Goal: Information Seeking & Learning: Learn about a topic

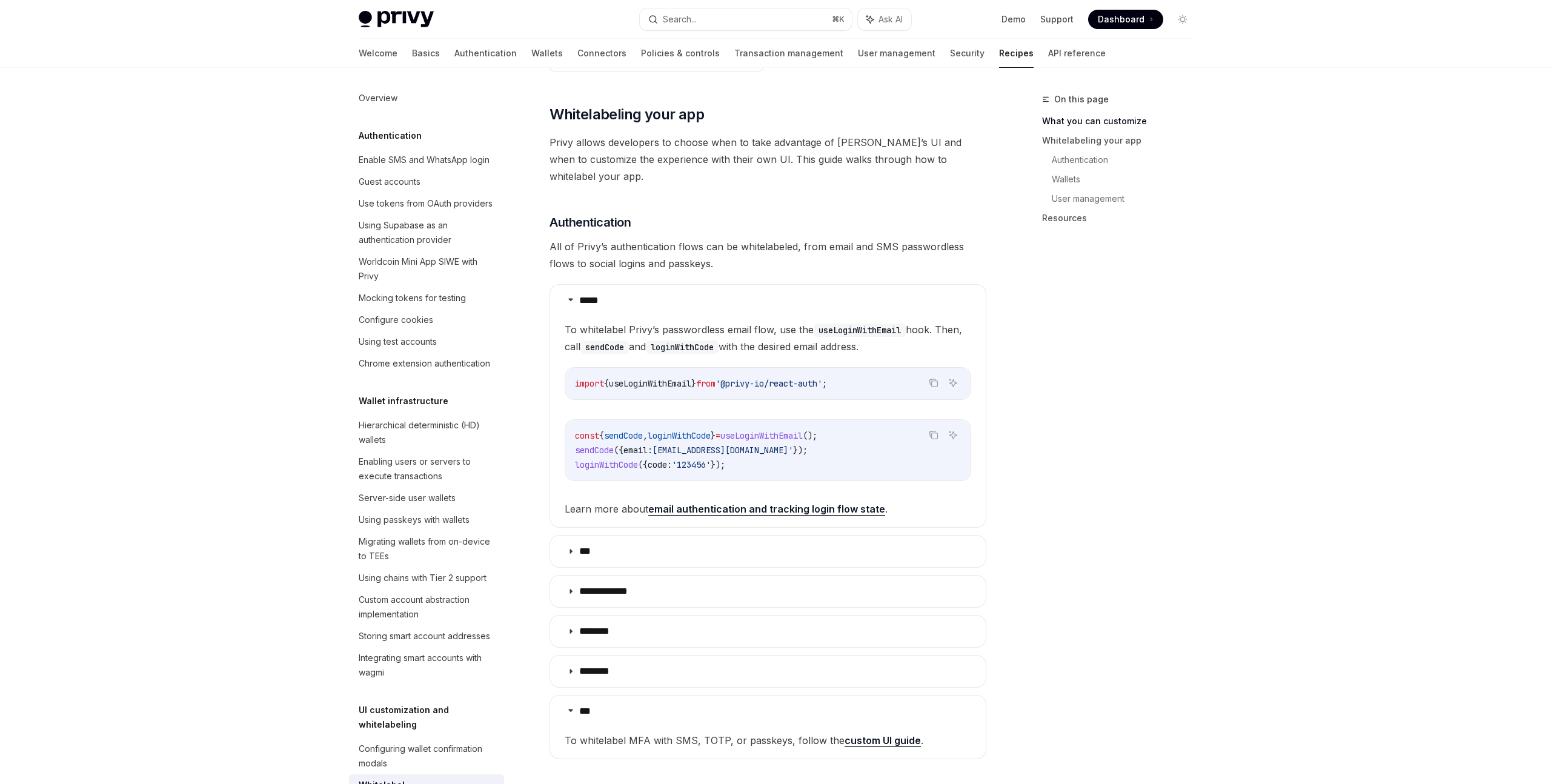
scroll to position [522, 0]
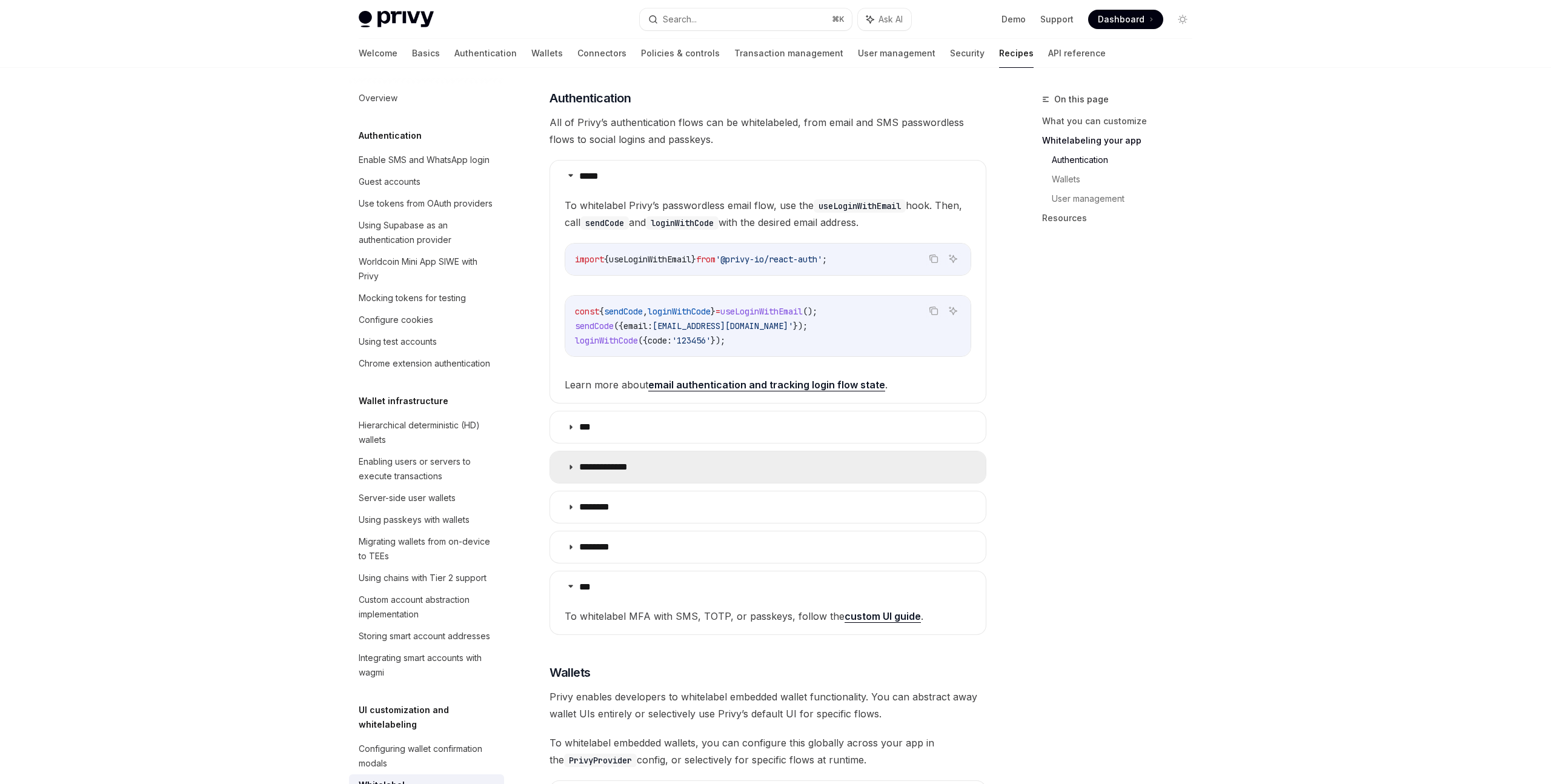
click at [929, 451] on summary "**********" at bounding box center [768, 467] width 436 height 31
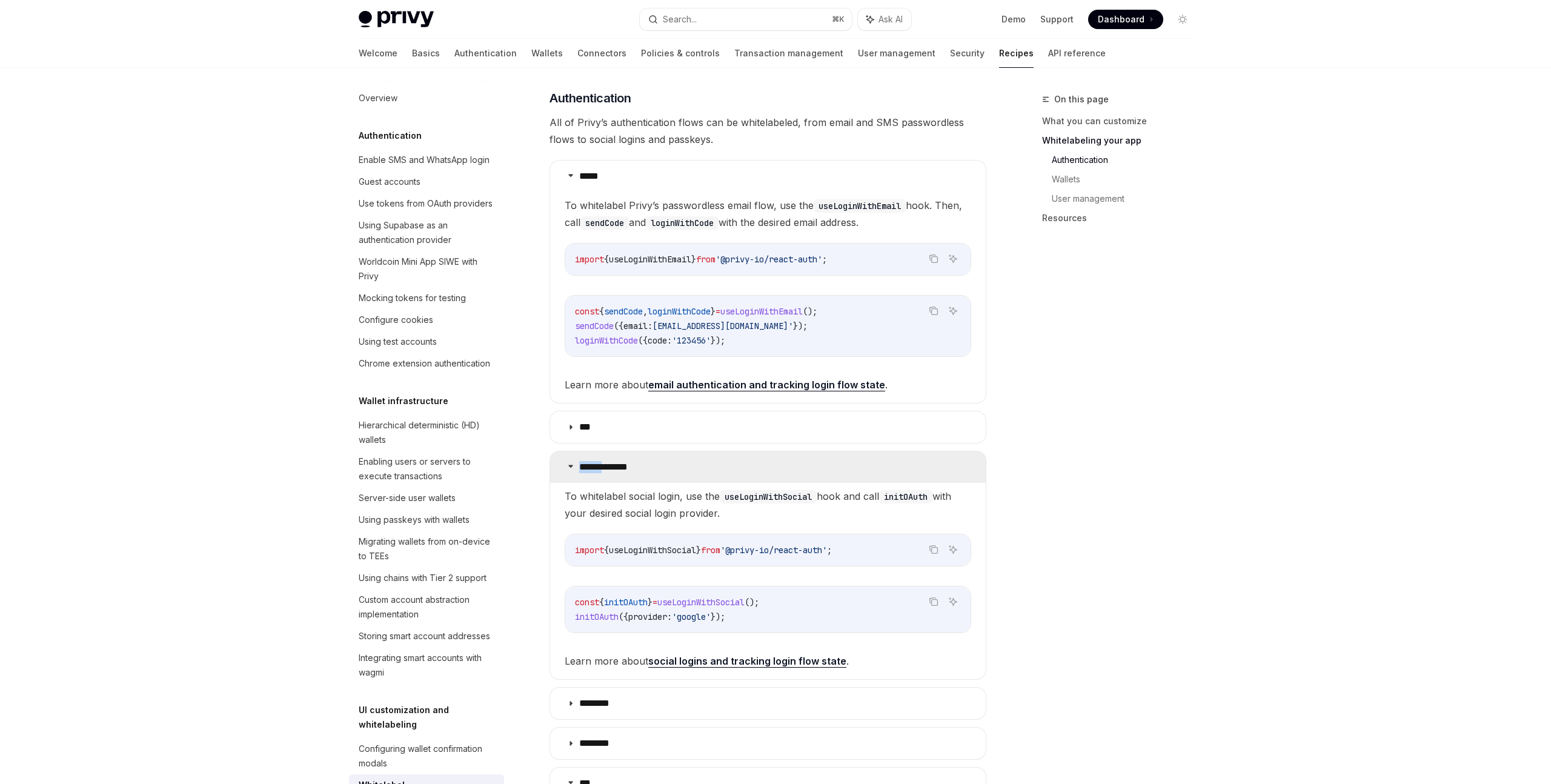
click at [929, 451] on summary "**********" at bounding box center [768, 467] width 436 height 31
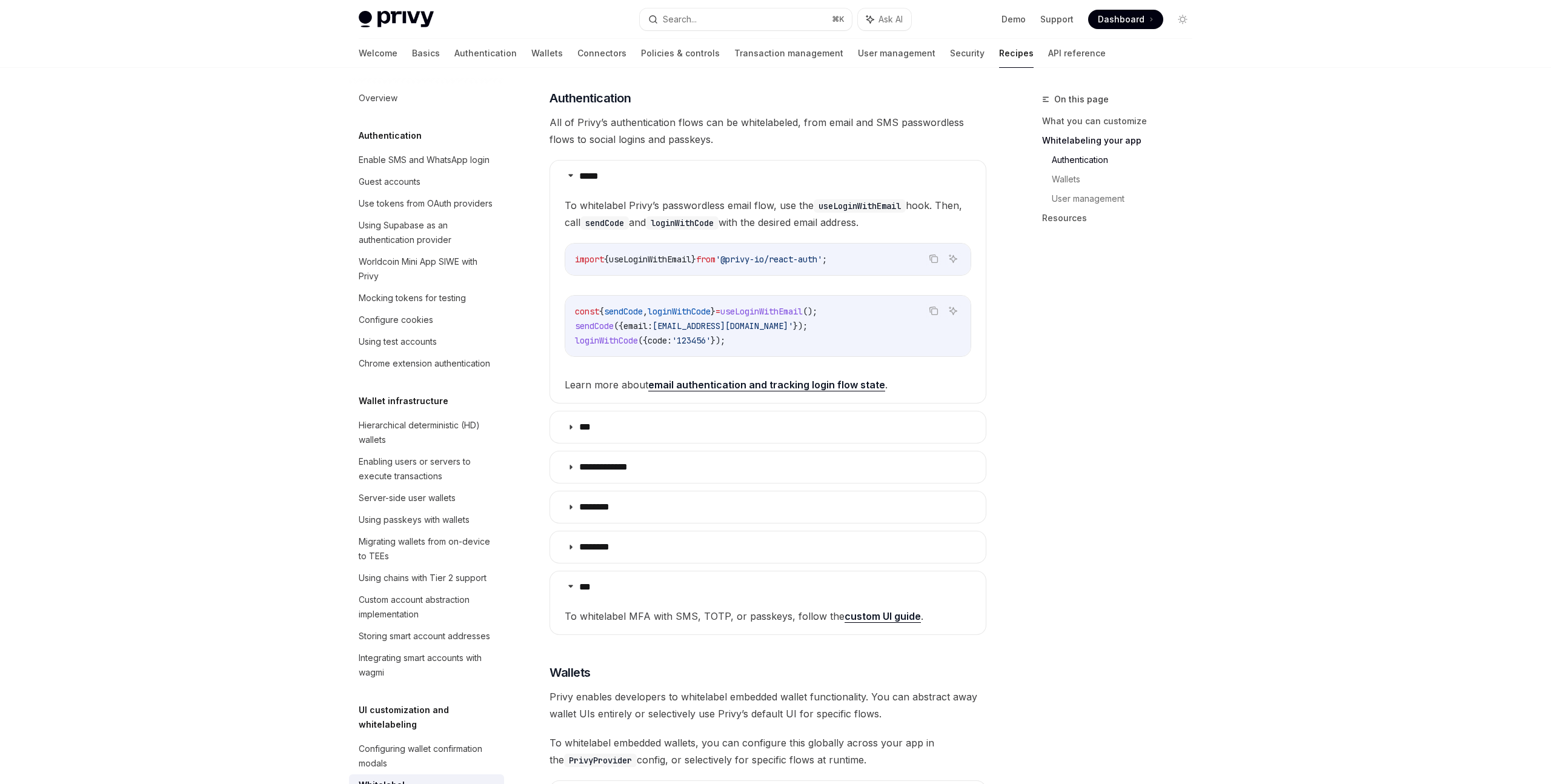
click at [1108, 454] on div "On this page What you can customize Whitelabeling your app Authentication Walle…" at bounding box center [1109, 437] width 184 height 692
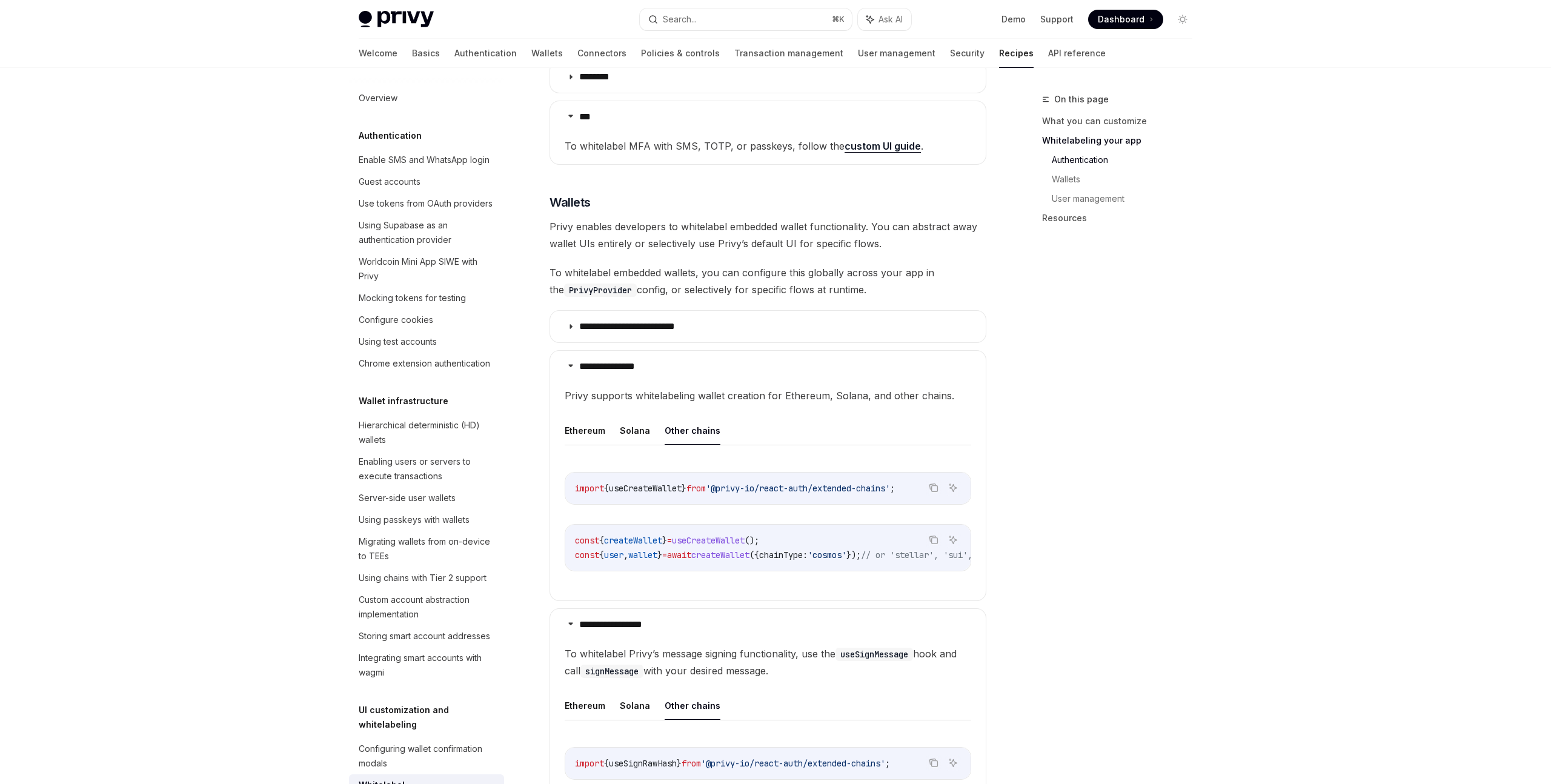
scroll to position [1036, 0]
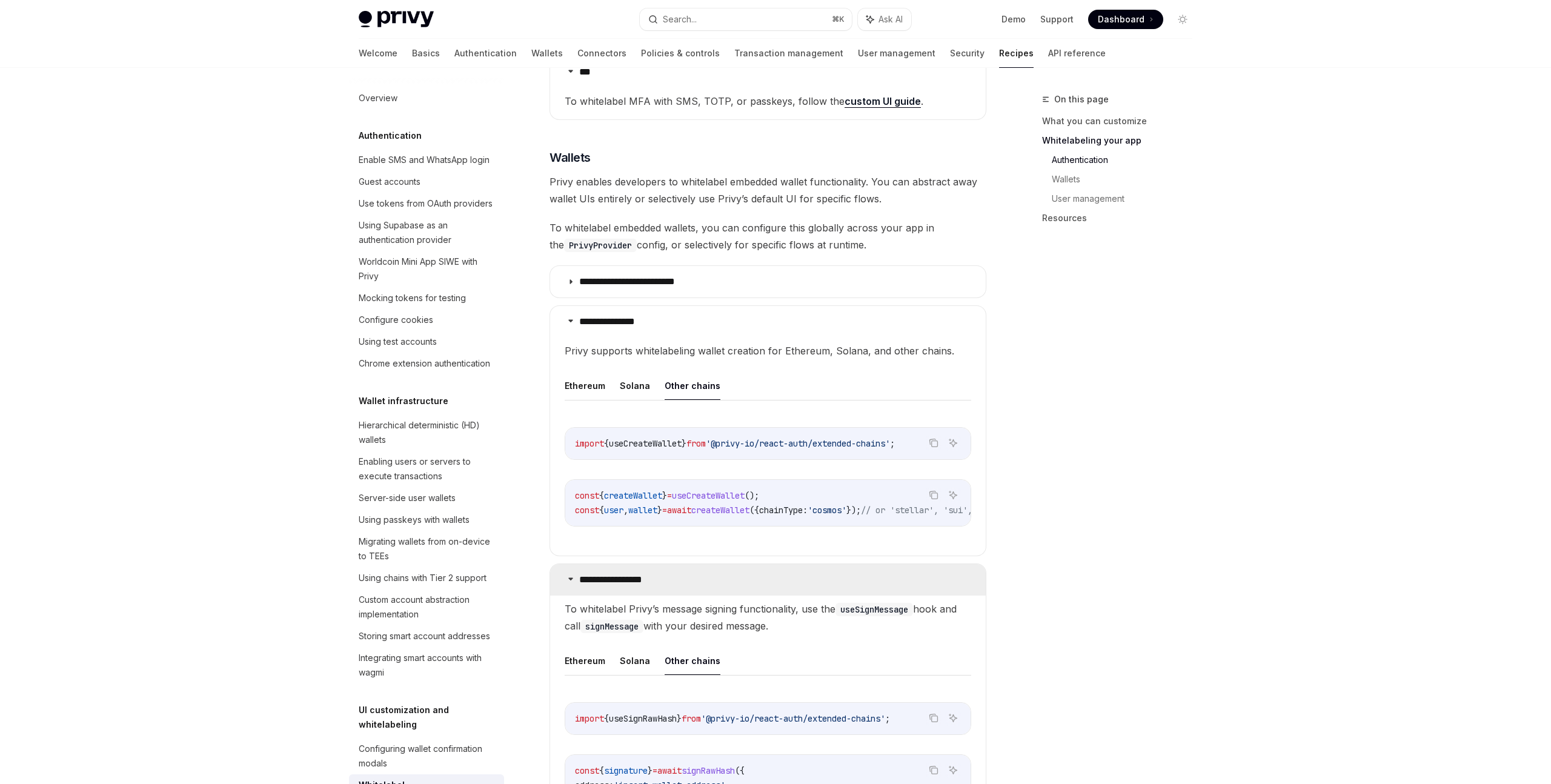
click at [668, 564] on summary "**********" at bounding box center [768, 579] width 436 height 31
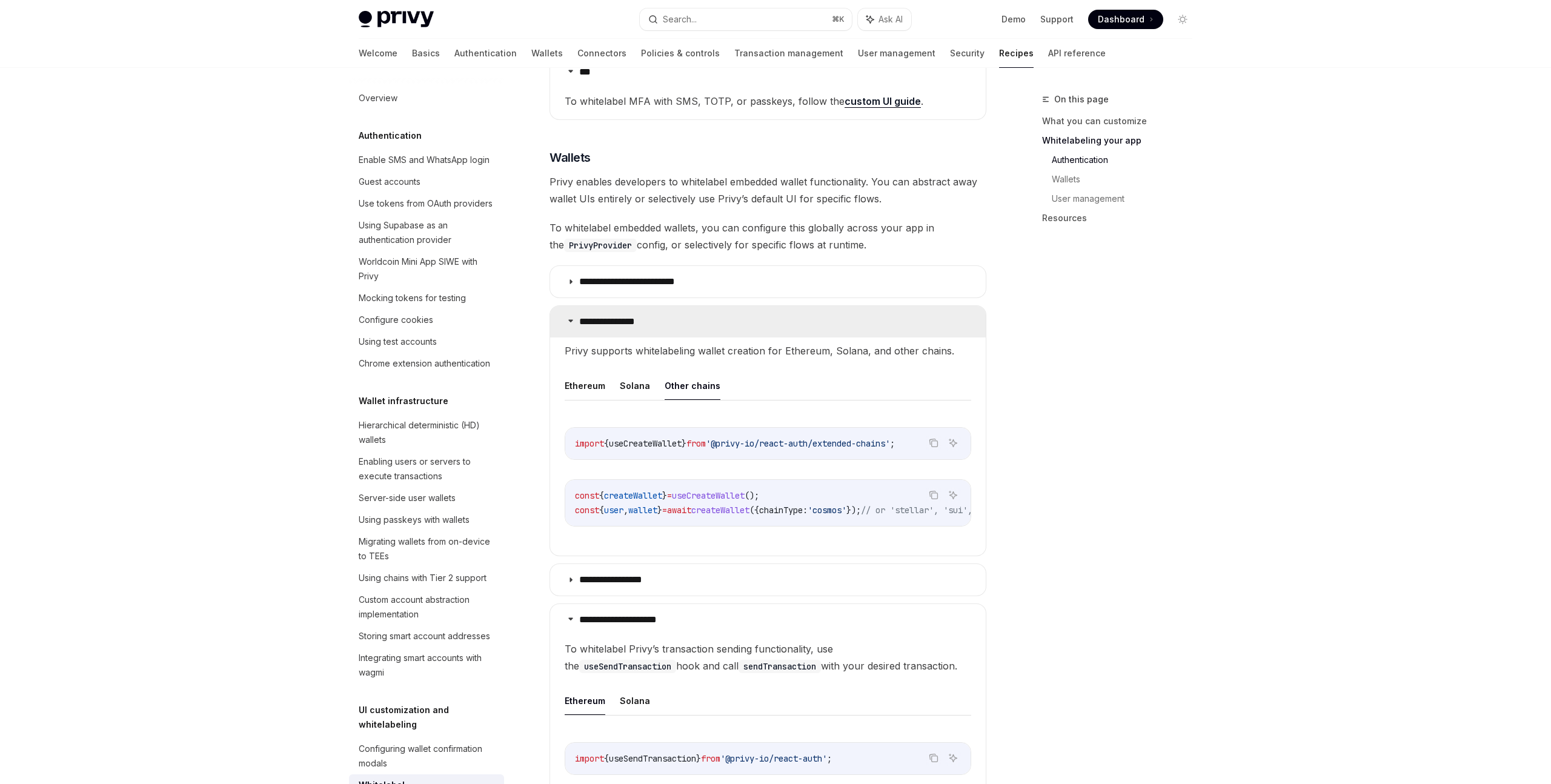
click at [700, 306] on summary "**********" at bounding box center [768, 322] width 436 height 31
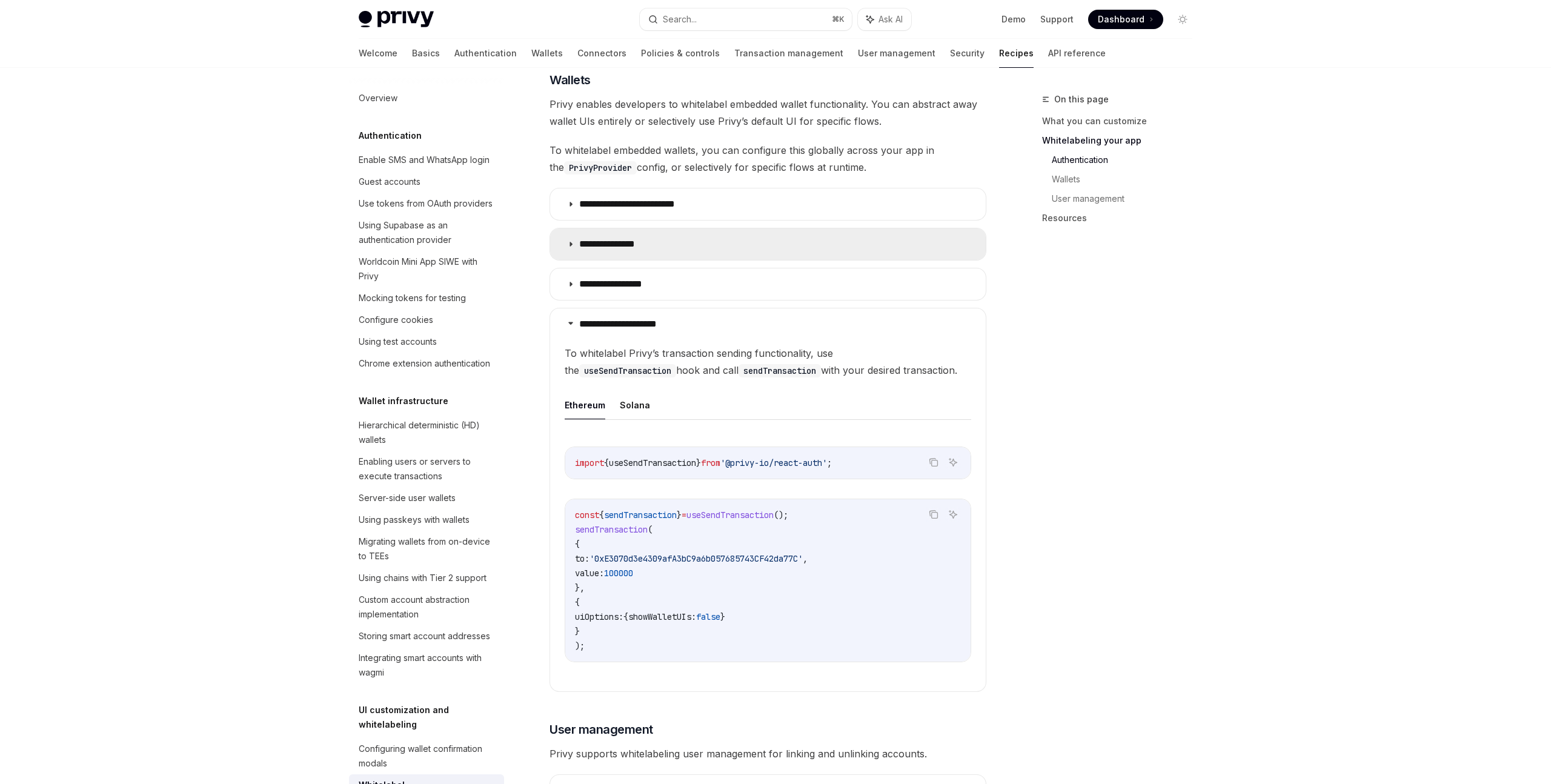
scroll to position [1157, 0]
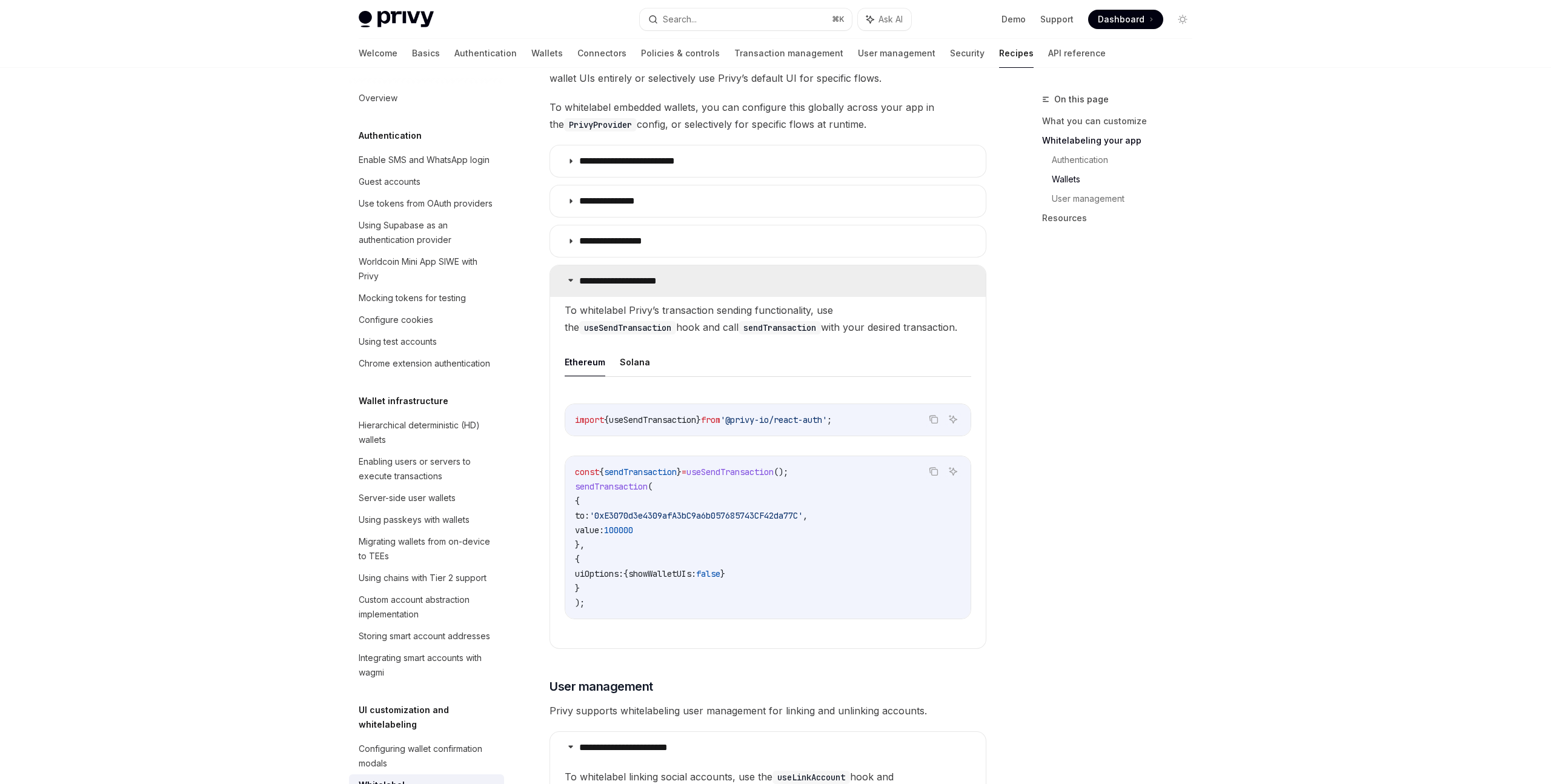
click at [693, 265] on summary "**********" at bounding box center [768, 281] width 436 height 31
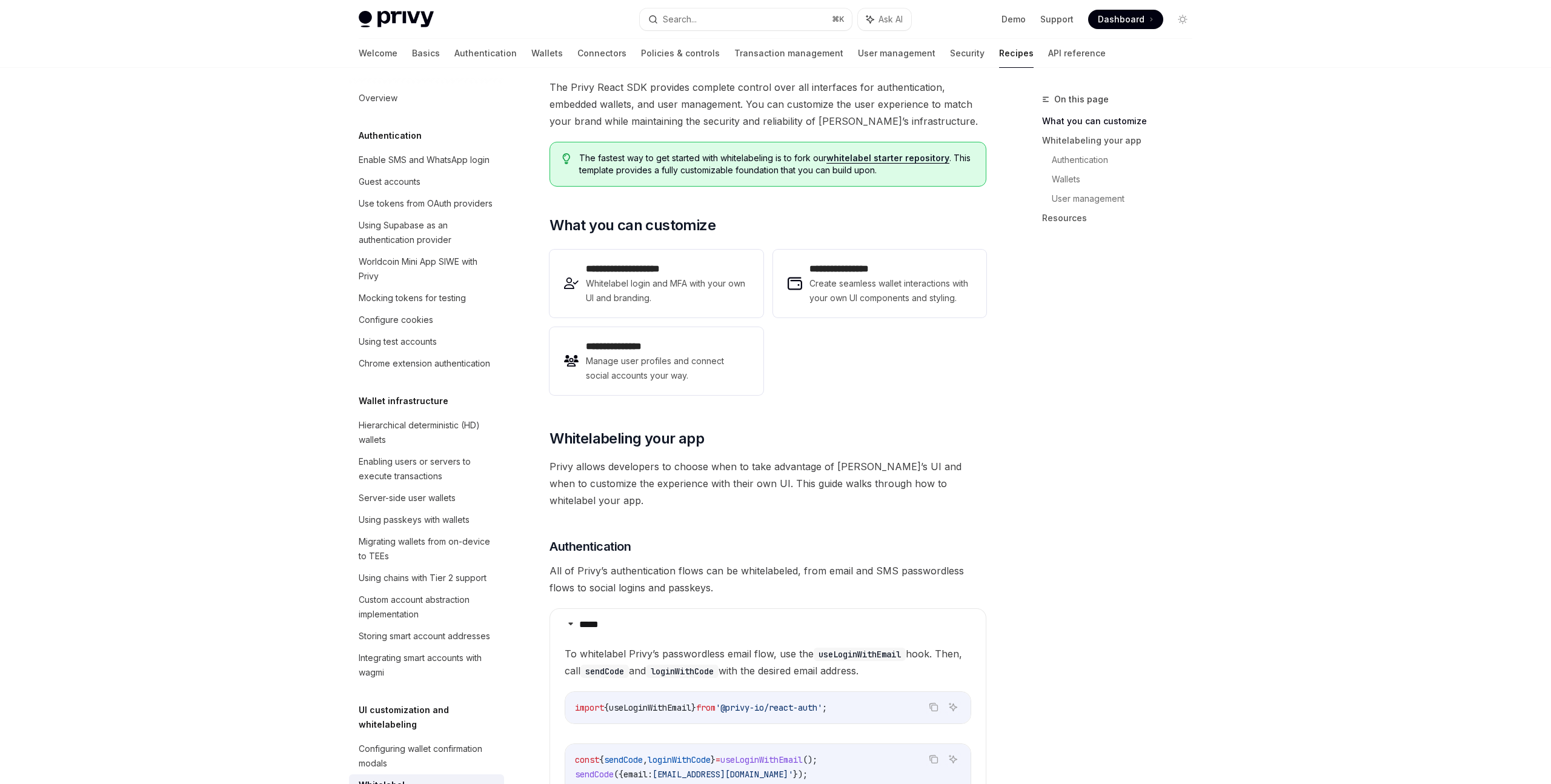
scroll to position [0, 0]
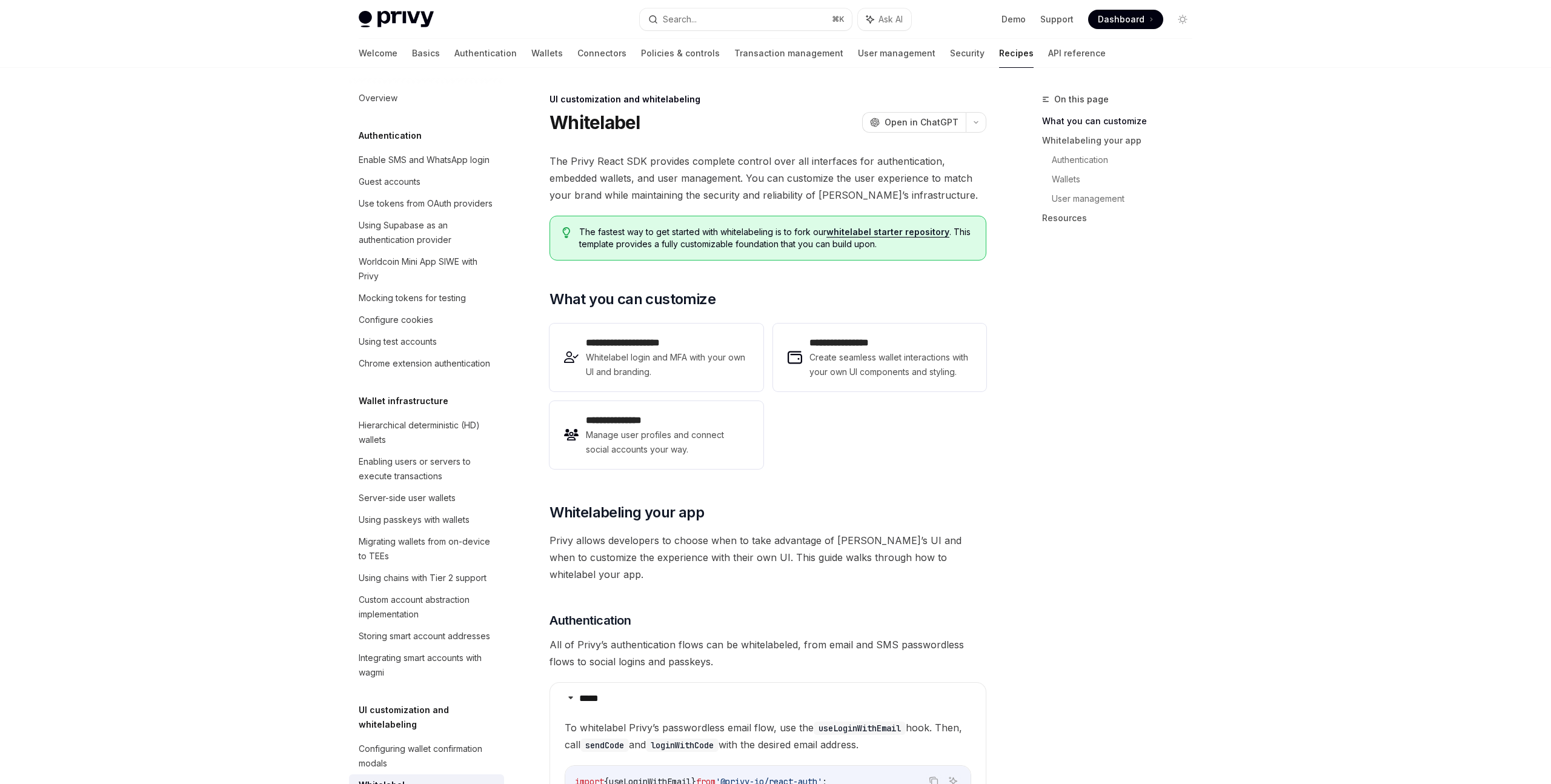
click at [1136, 398] on div "On this page What you can customize Whitelabeling your app Authentication Walle…" at bounding box center [1109, 437] width 184 height 692
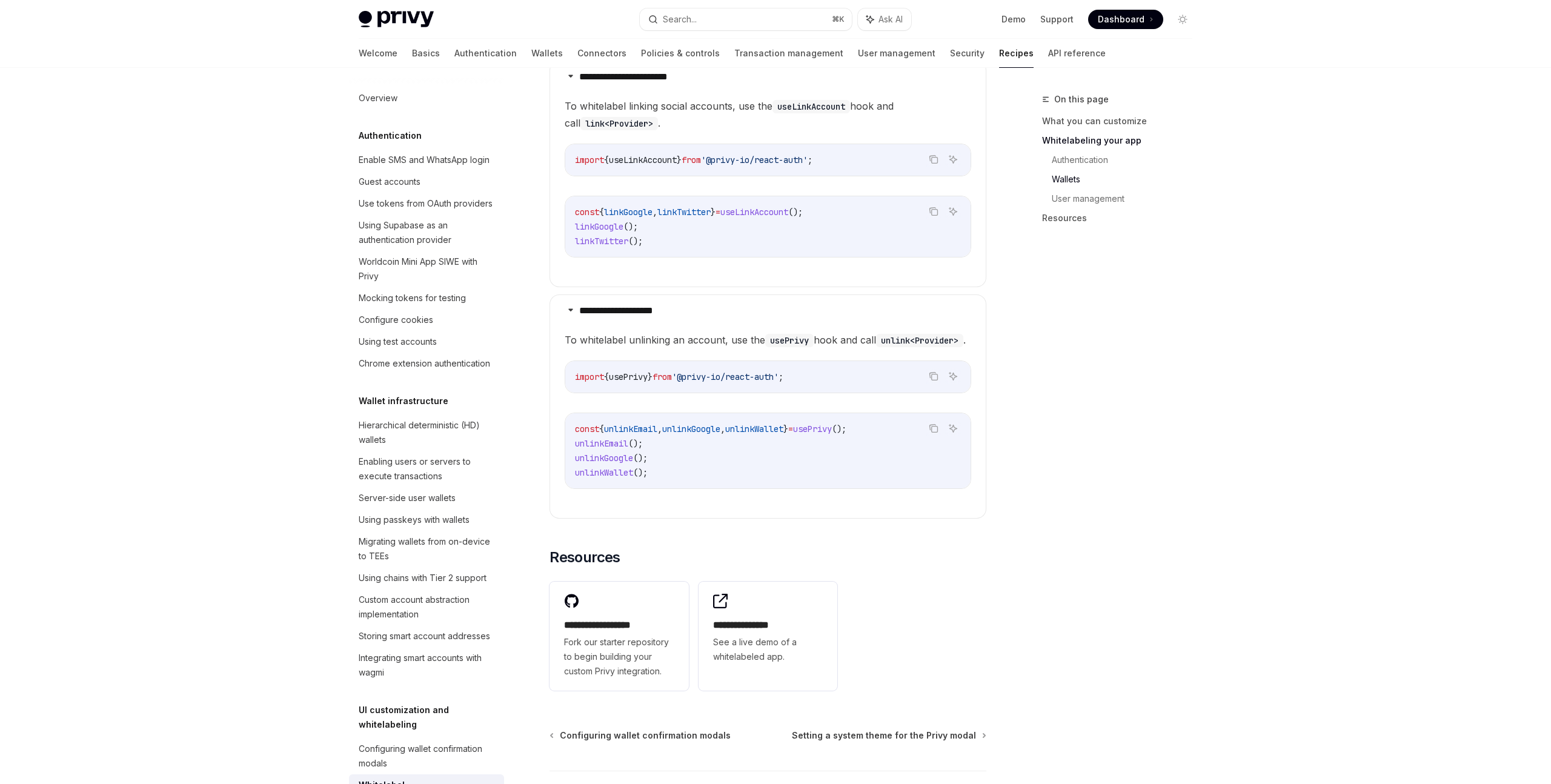
scroll to position [1558, 0]
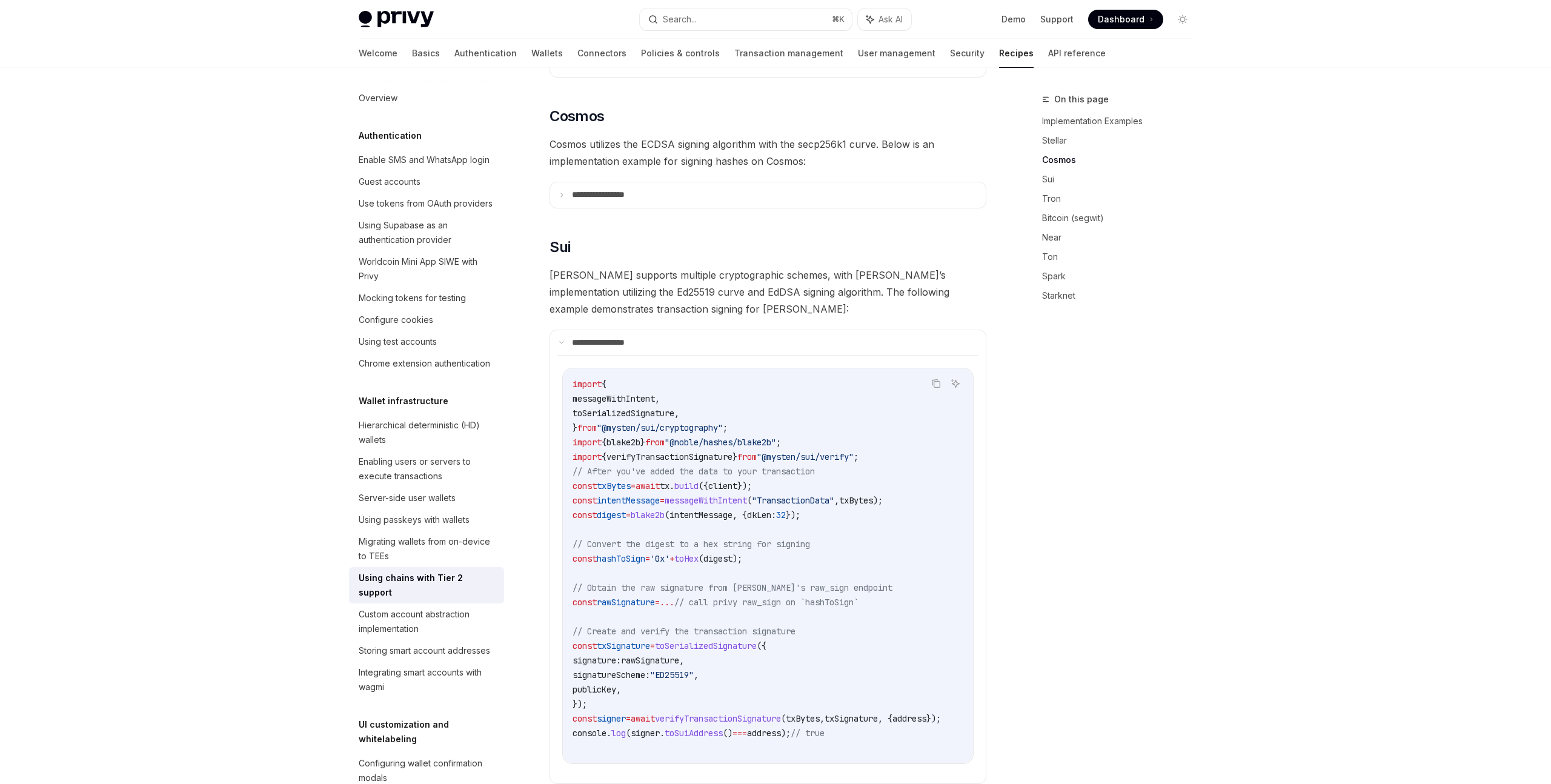
scroll to position [408, 0]
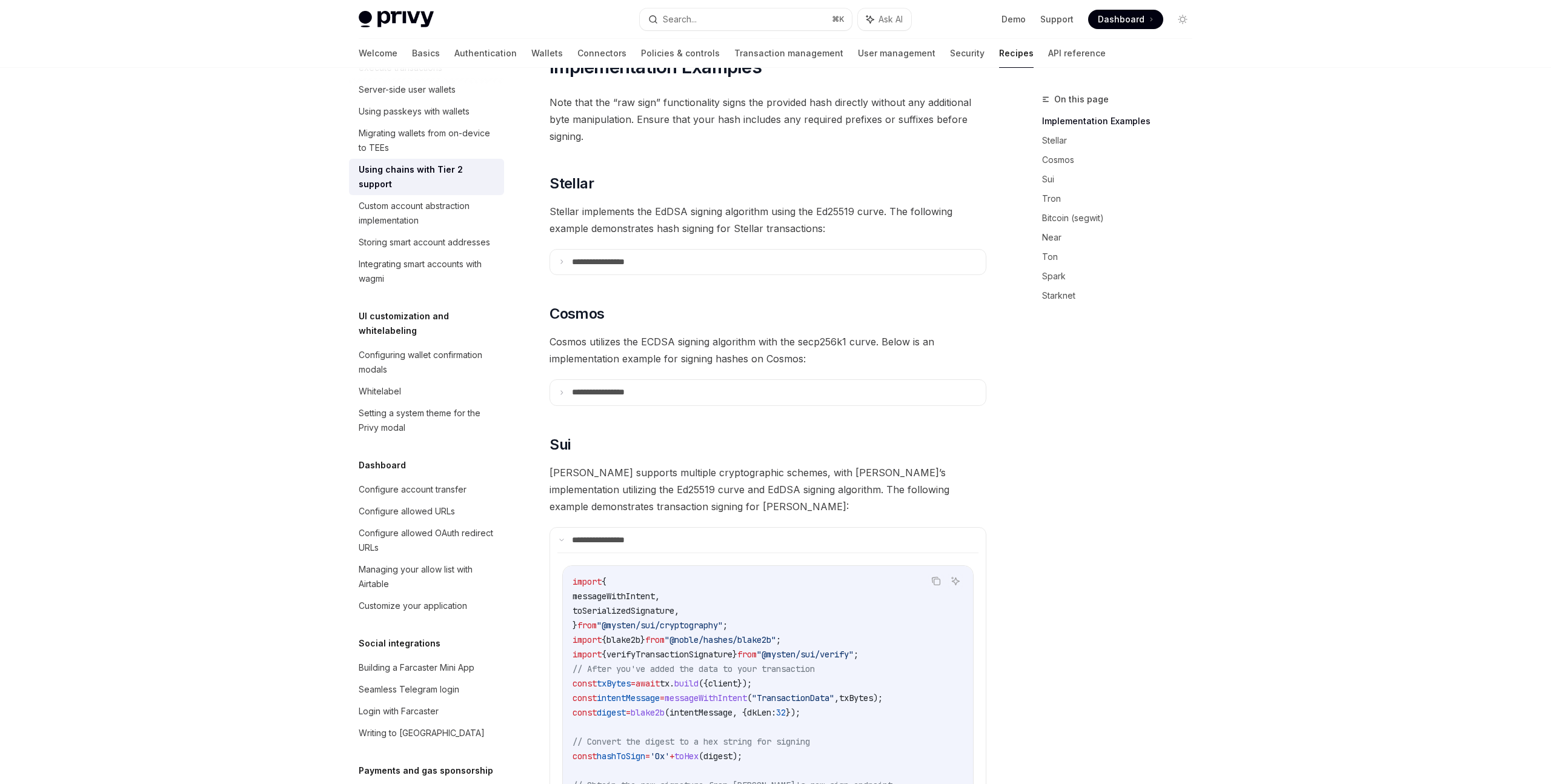
scroll to position [0, 0]
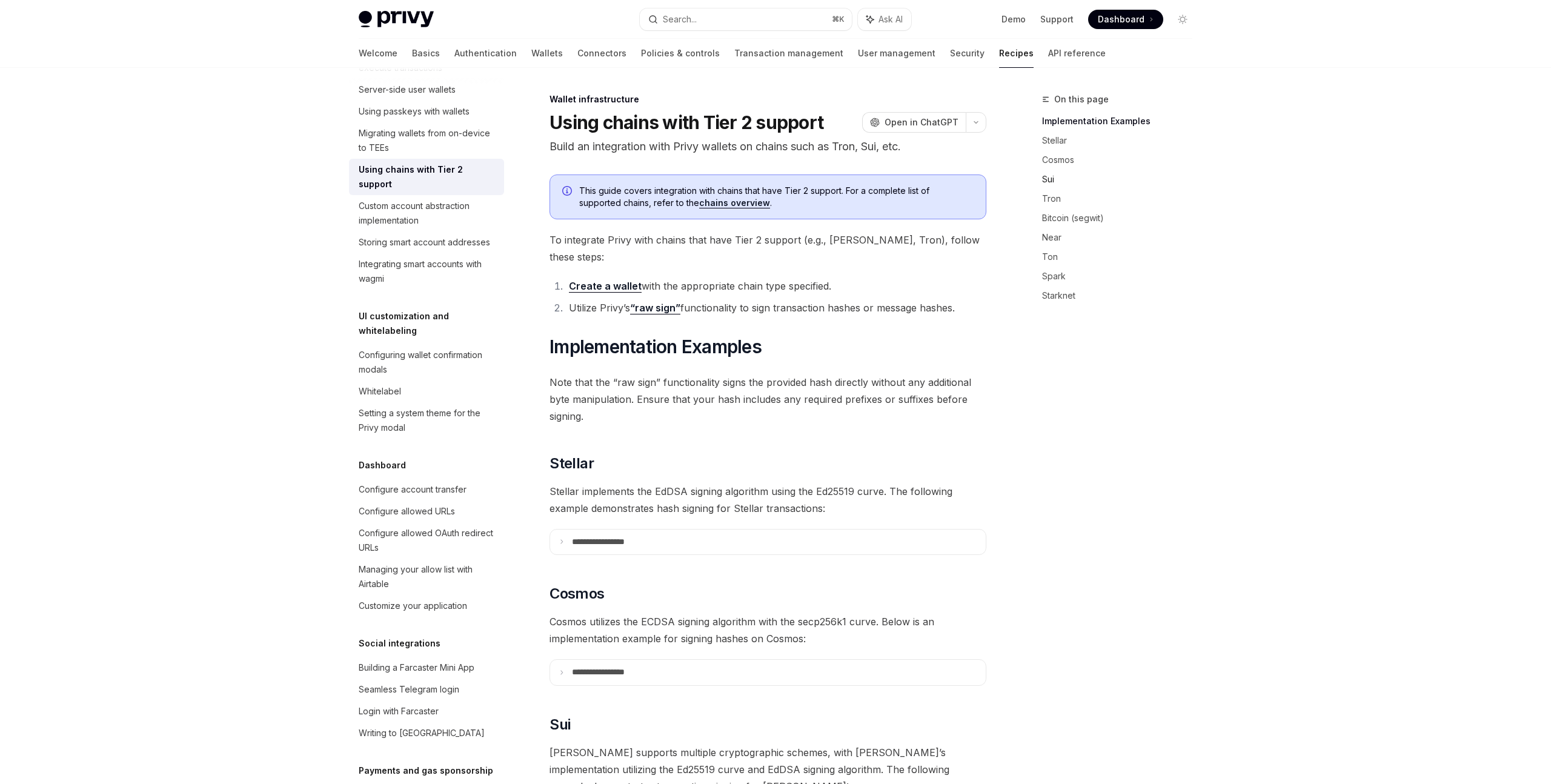
click at [1051, 177] on link "Sui" at bounding box center [1121, 179] width 160 height 19
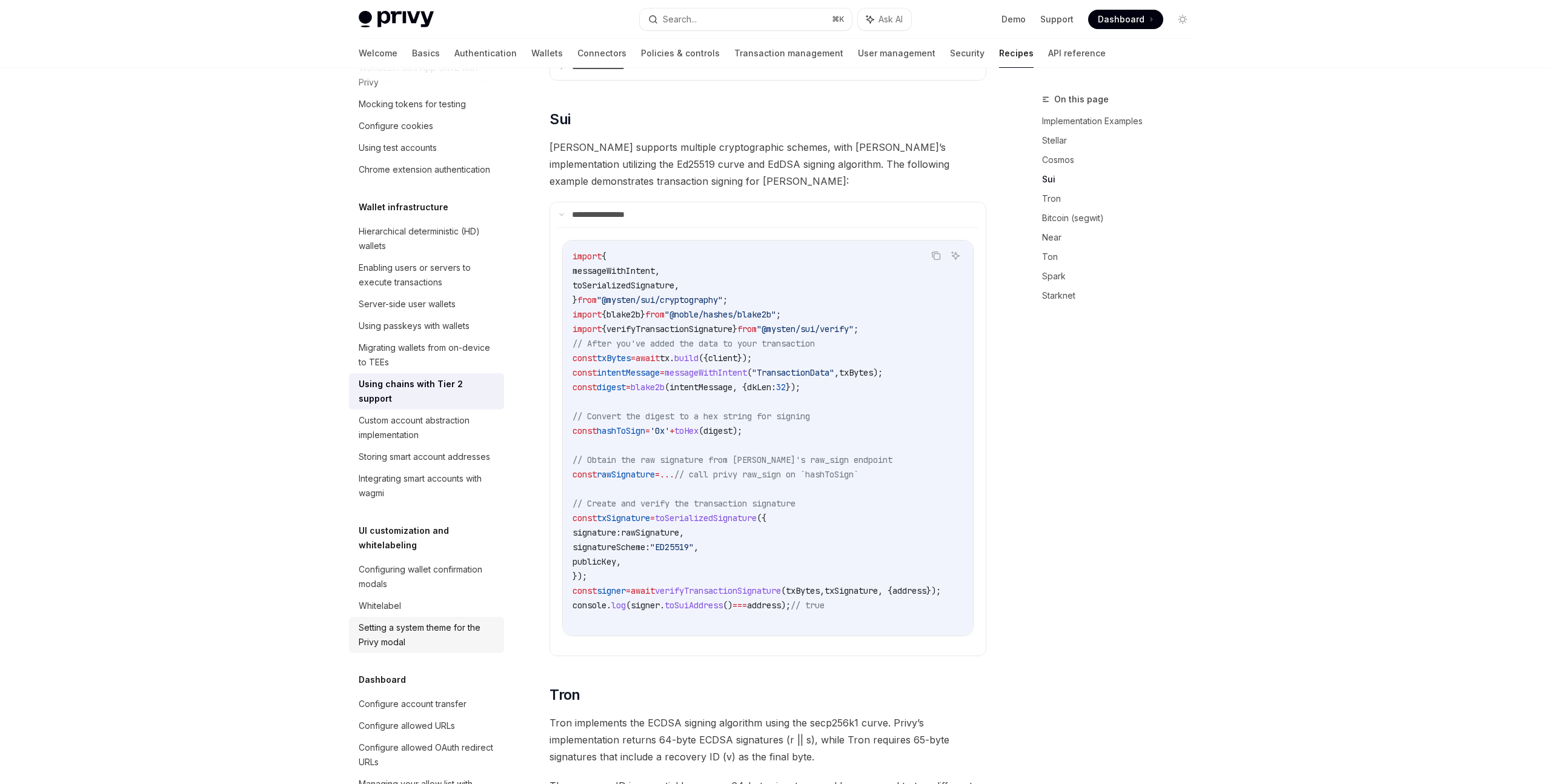
scroll to position [381, 0]
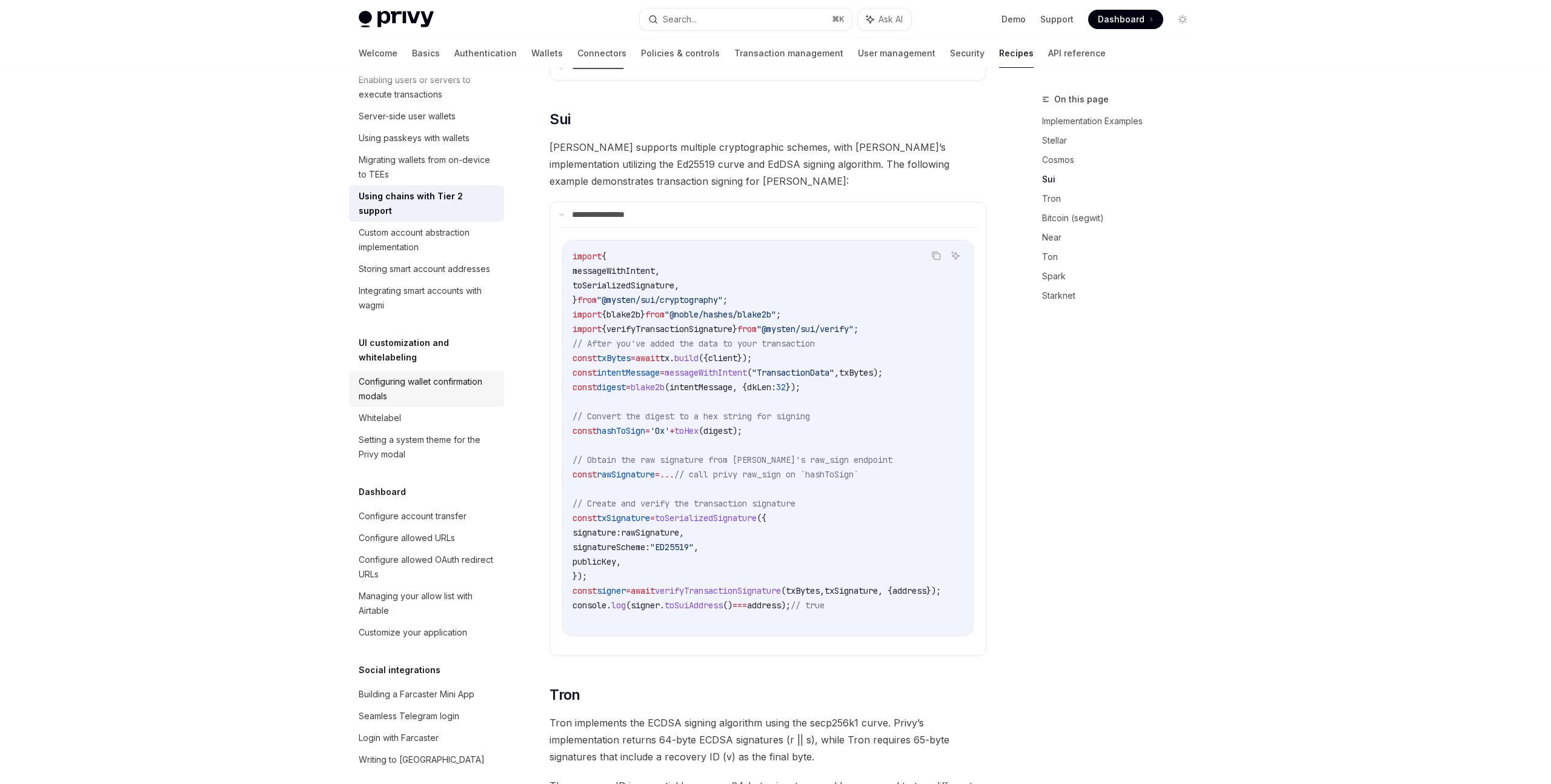
click at [435, 374] on div "Configuring wallet confirmation modals" at bounding box center [428, 389] width 138 height 29
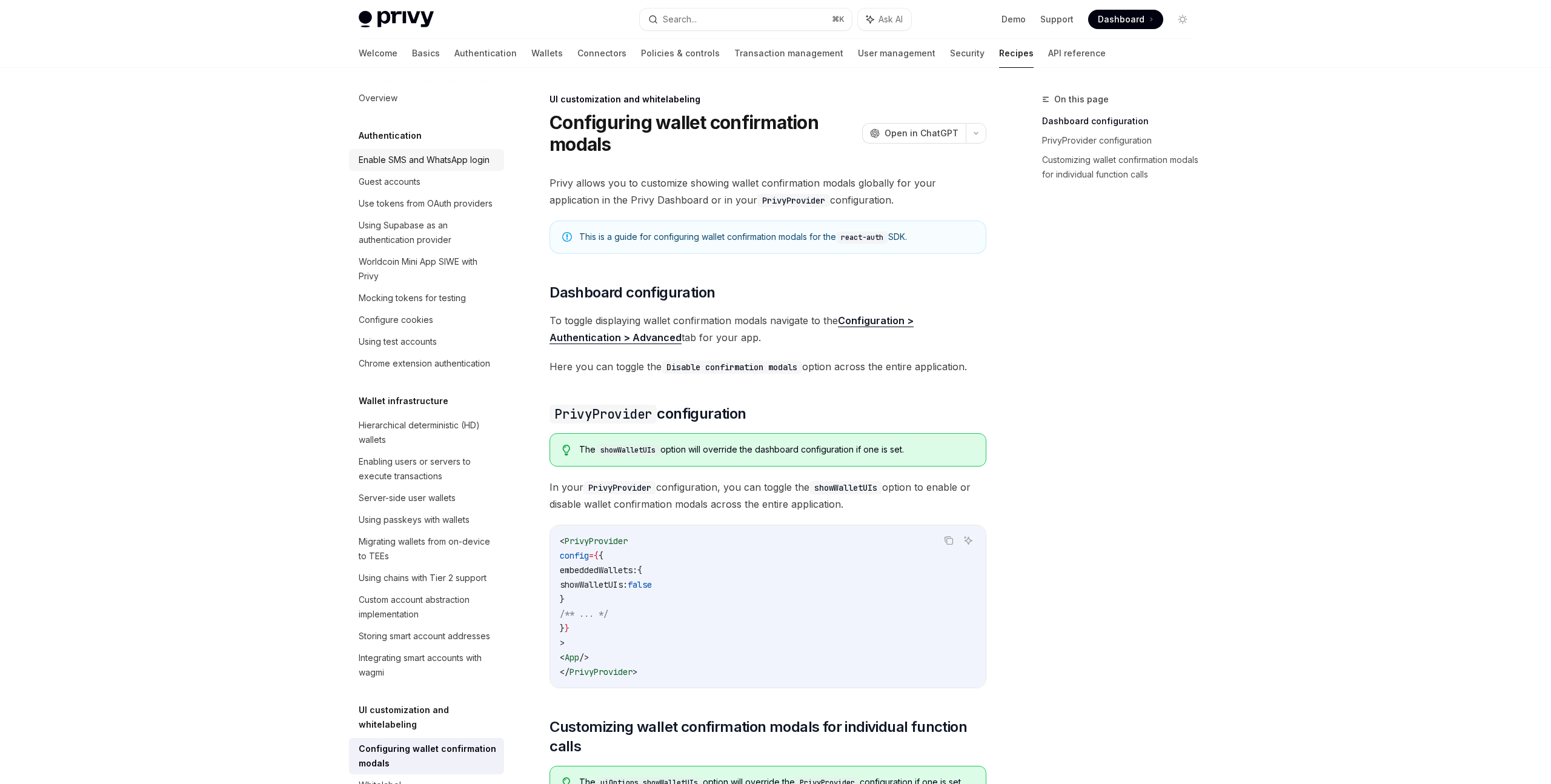
click at [469, 150] on link "Enable SMS and WhatsApp login" at bounding box center [426, 159] width 155 height 22
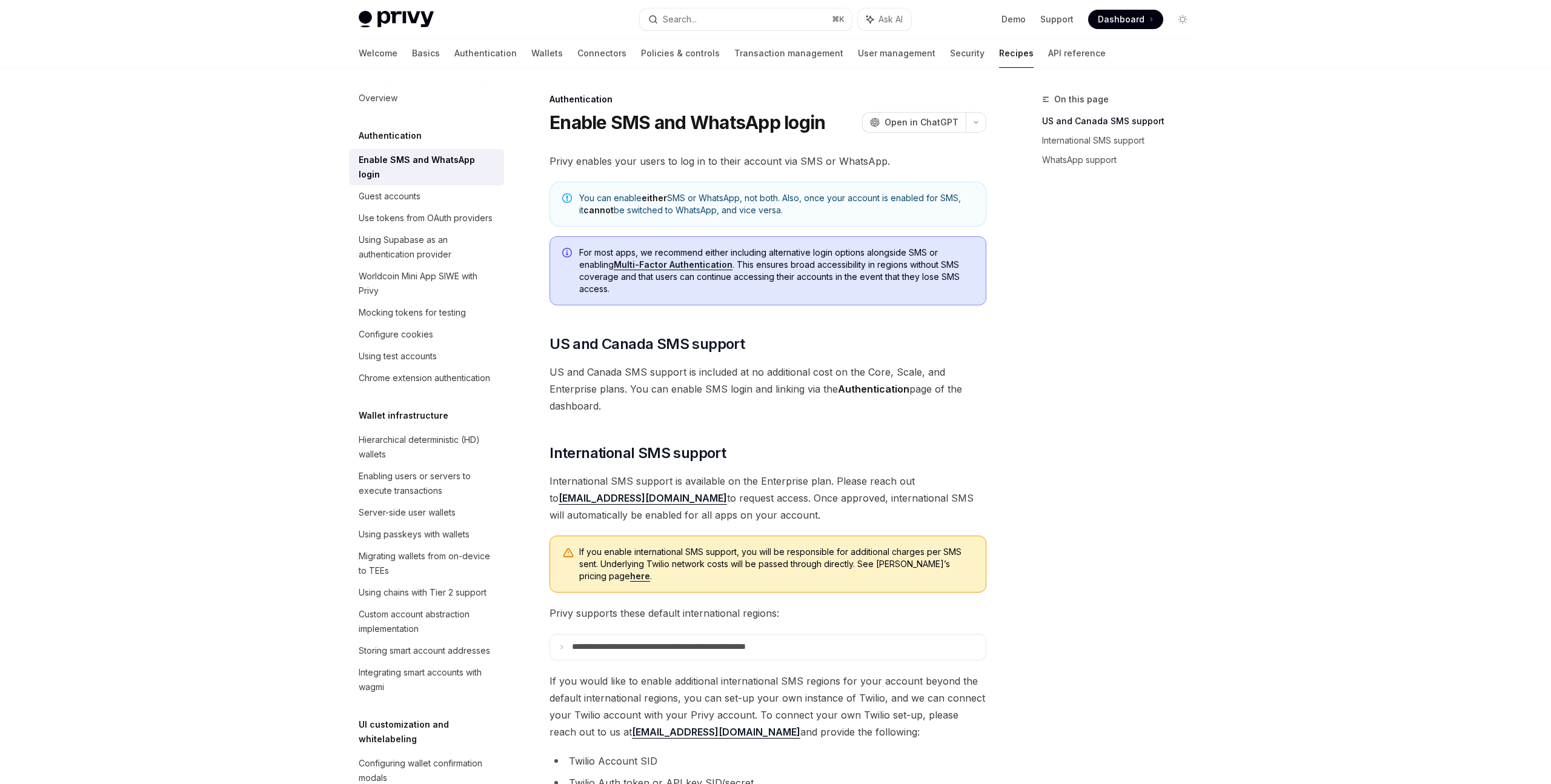
scroll to position [273, 0]
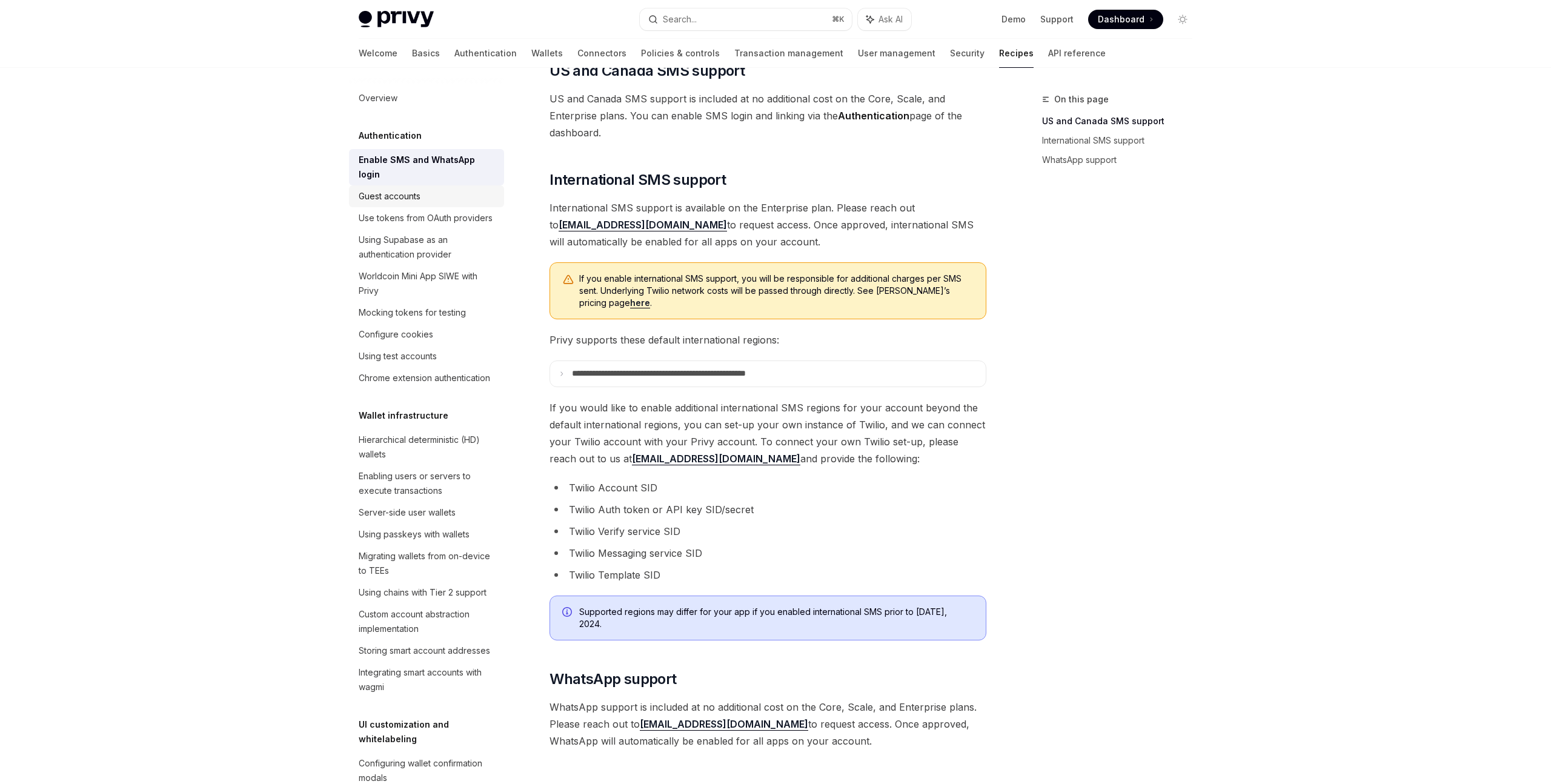
click at [452, 189] on div "Guest accounts" at bounding box center [428, 196] width 138 height 15
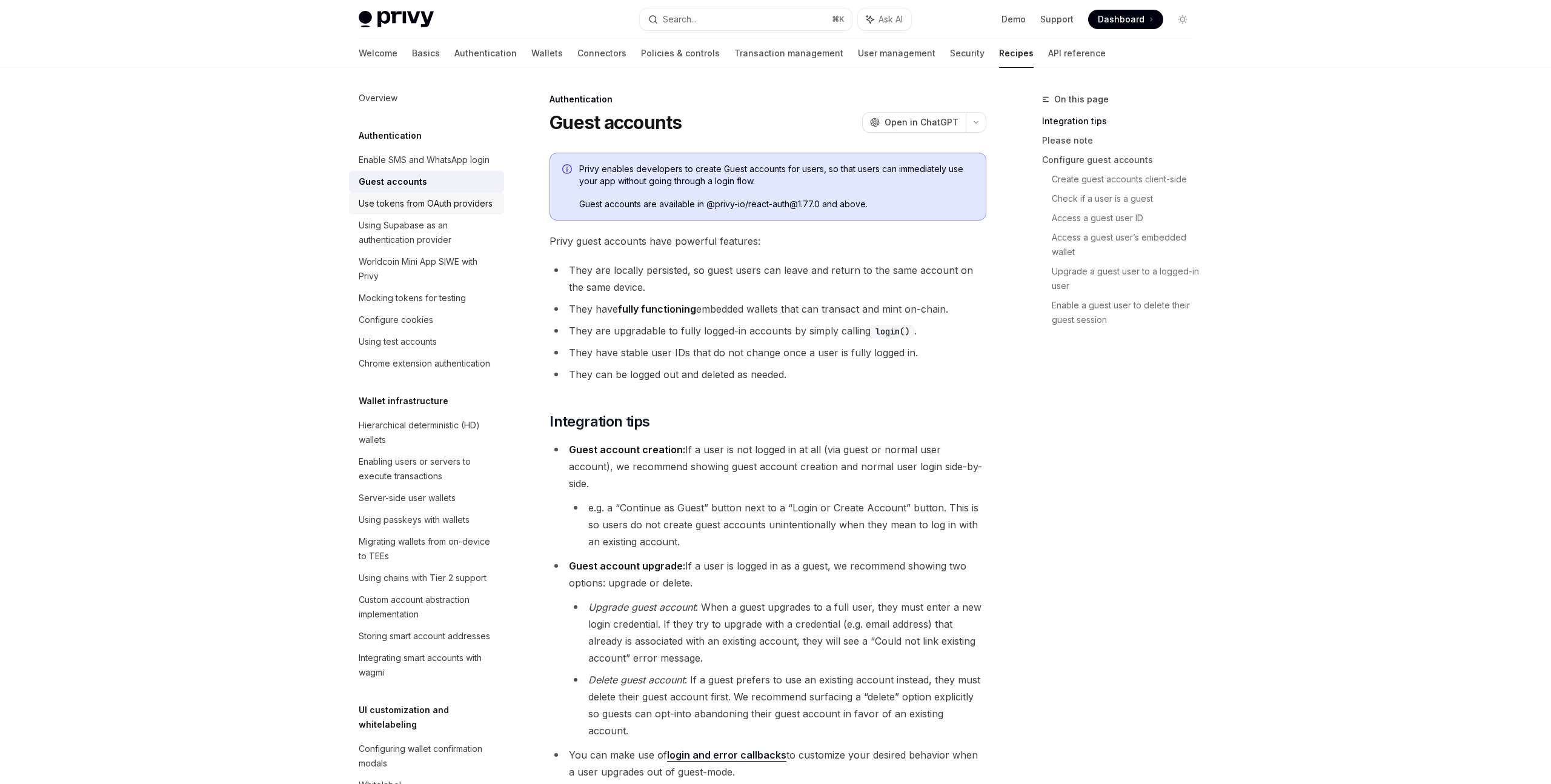
click at [452, 205] on div "Use tokens from OAuth providers" at bounding box center [425, 203] width 134 height 15
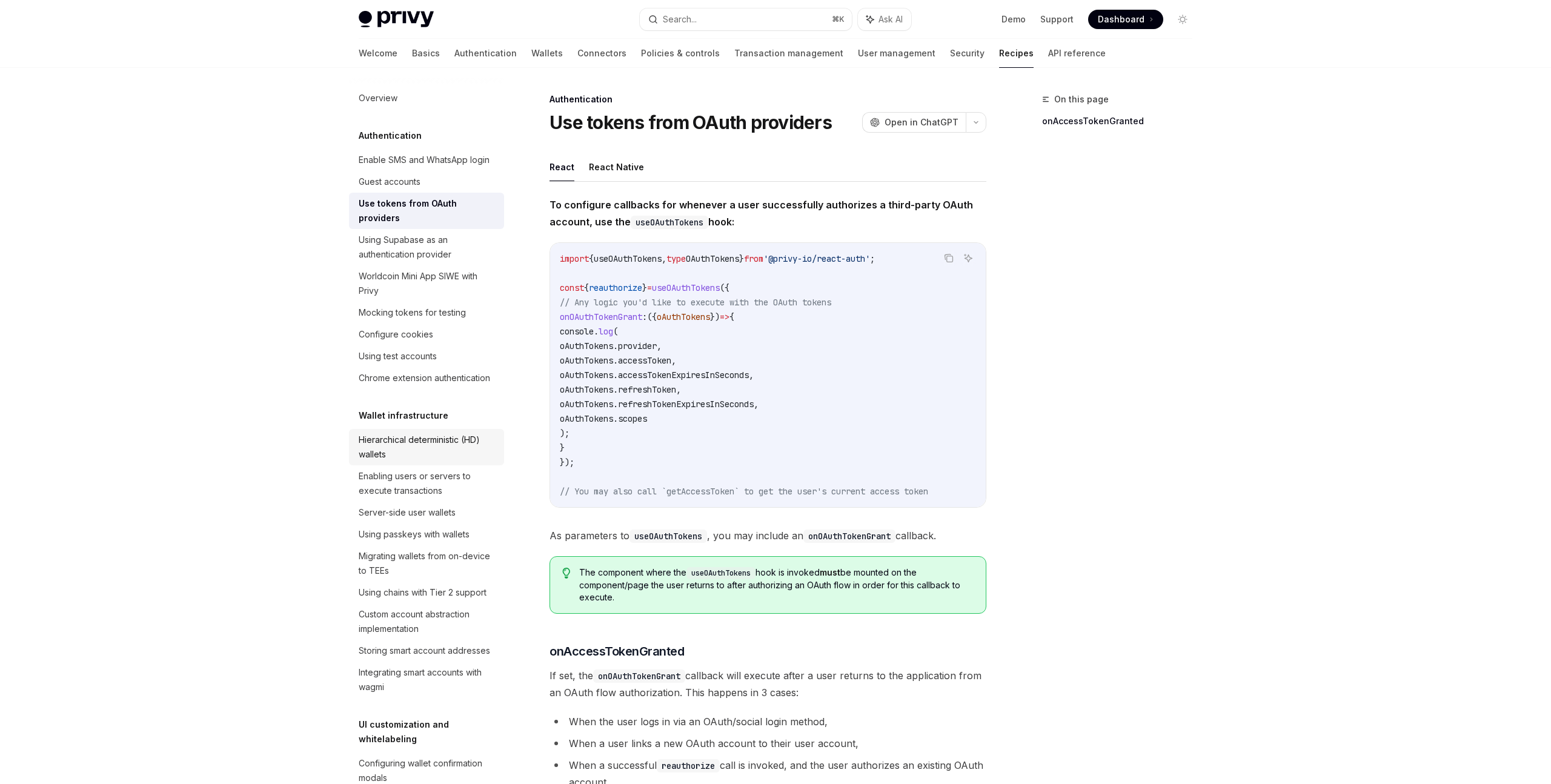
click at [414, 432] on div "Hierarchical deterministic (HD) wallets" at bounding box center [428, 447] width 138 height 29
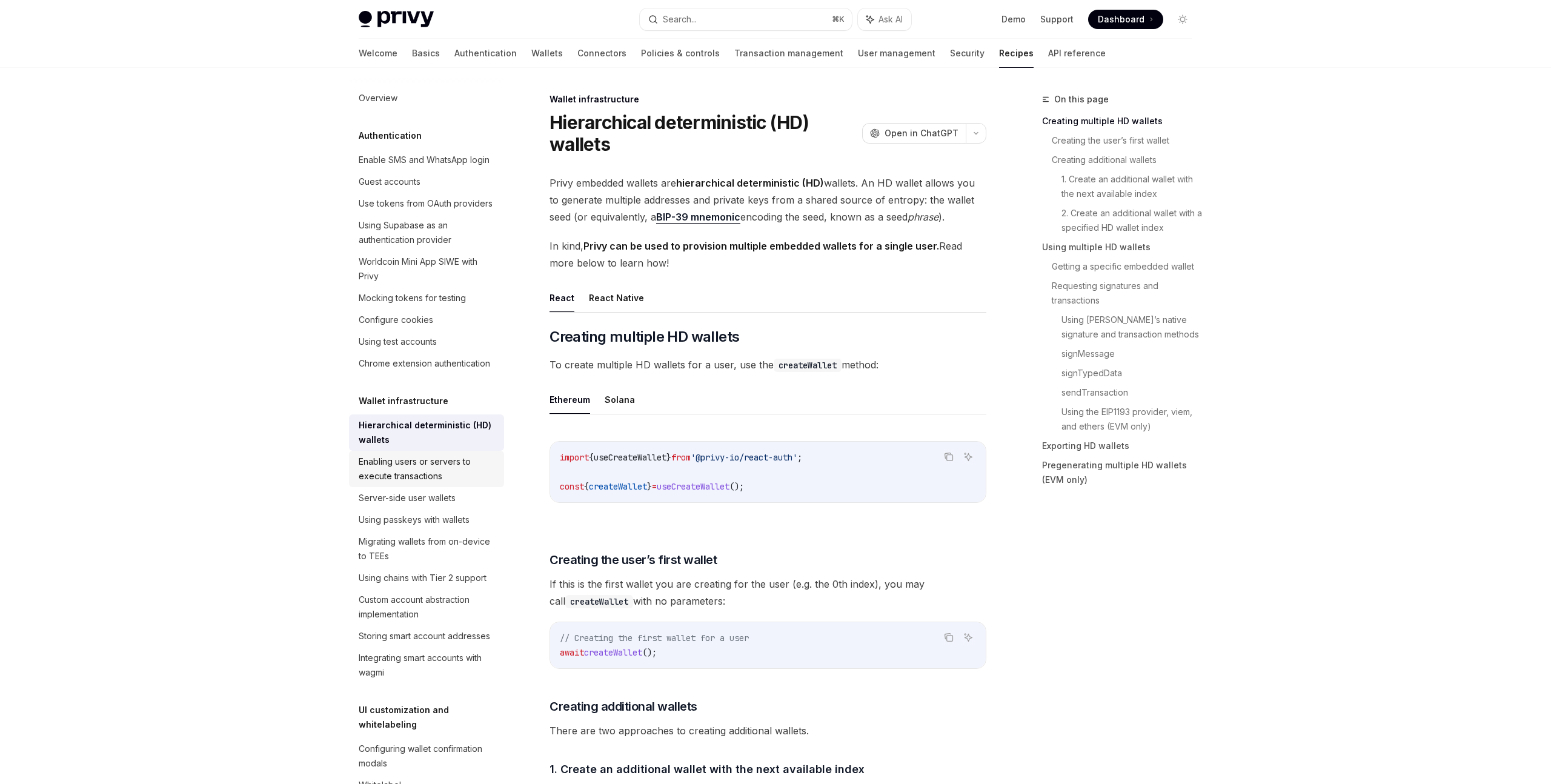
click at [422, 456] on div "Enabling users or servers to execute transactions" at bounding box center [428, 468] width 138 height 29
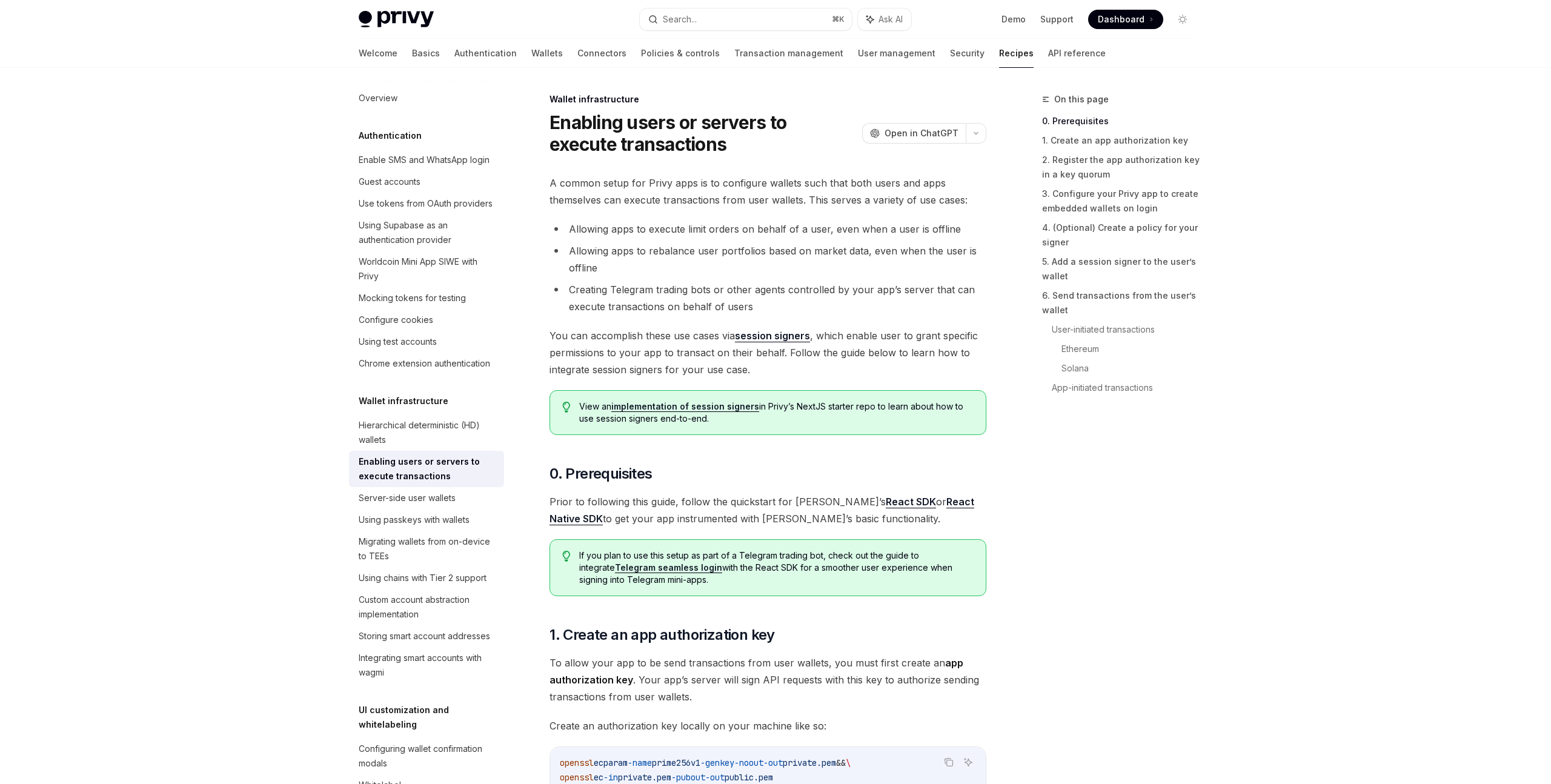
click at [1031, 655] on div "On this page 0. Prerequisites 1. Create an app authorization key 2. Register th…" at bounding box center [1109, 437] width 184 height 692
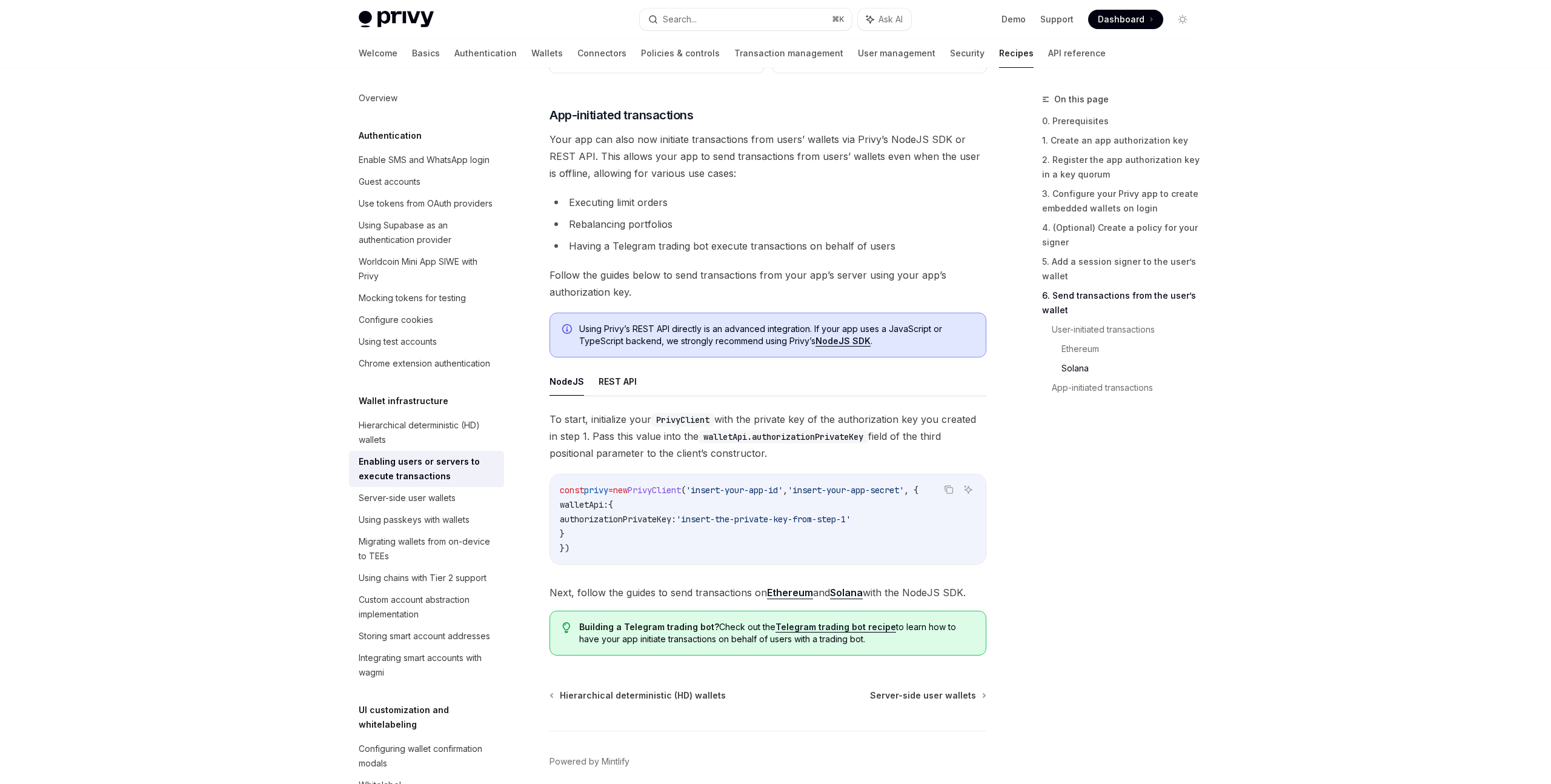
scroll to position [2920, 0]
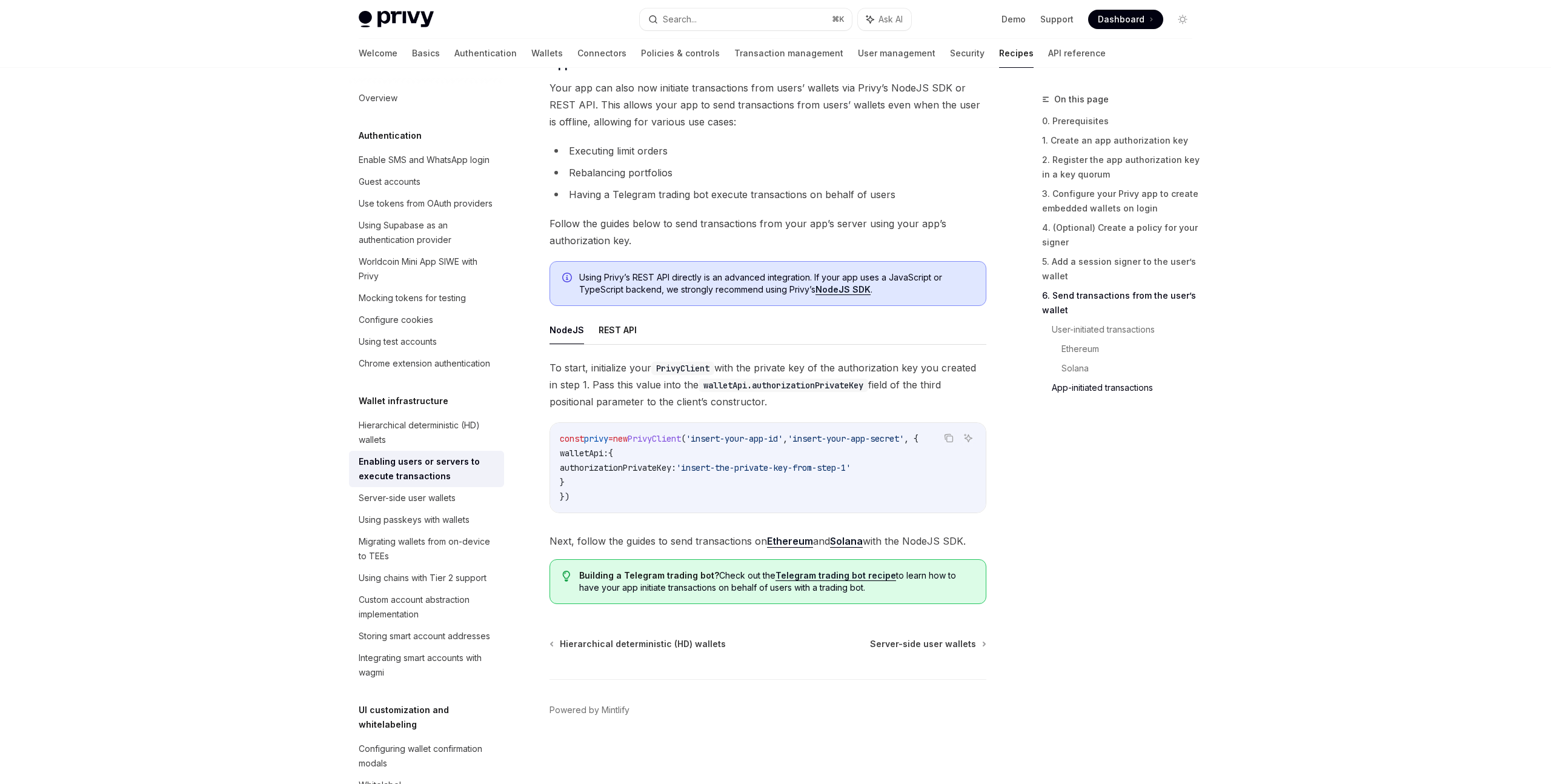
click at [1031, 655] on div "On this page 0. Prerequisites 1. Create an app authorization key 2. Register th…" at bounding box center [1109, 437] width 184 height 692
click at [791, 338] on ul "NodeJS REST API" at bounding box center [767, 330] width 437 height 29
click at [626, 325] on button "REST API" at bounding box center [617, 329] width 38 height 29
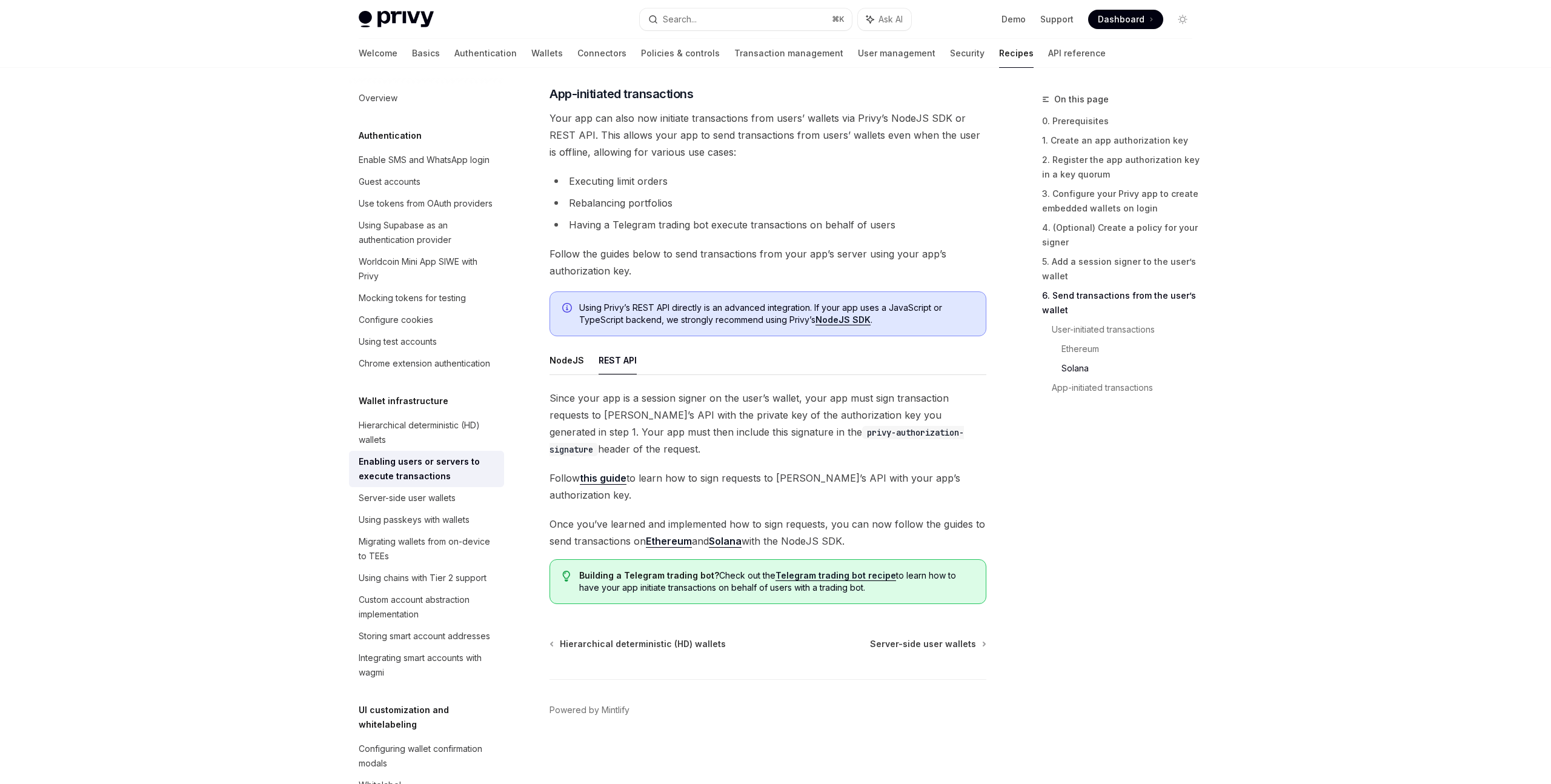
scroll to position [2868, 0]
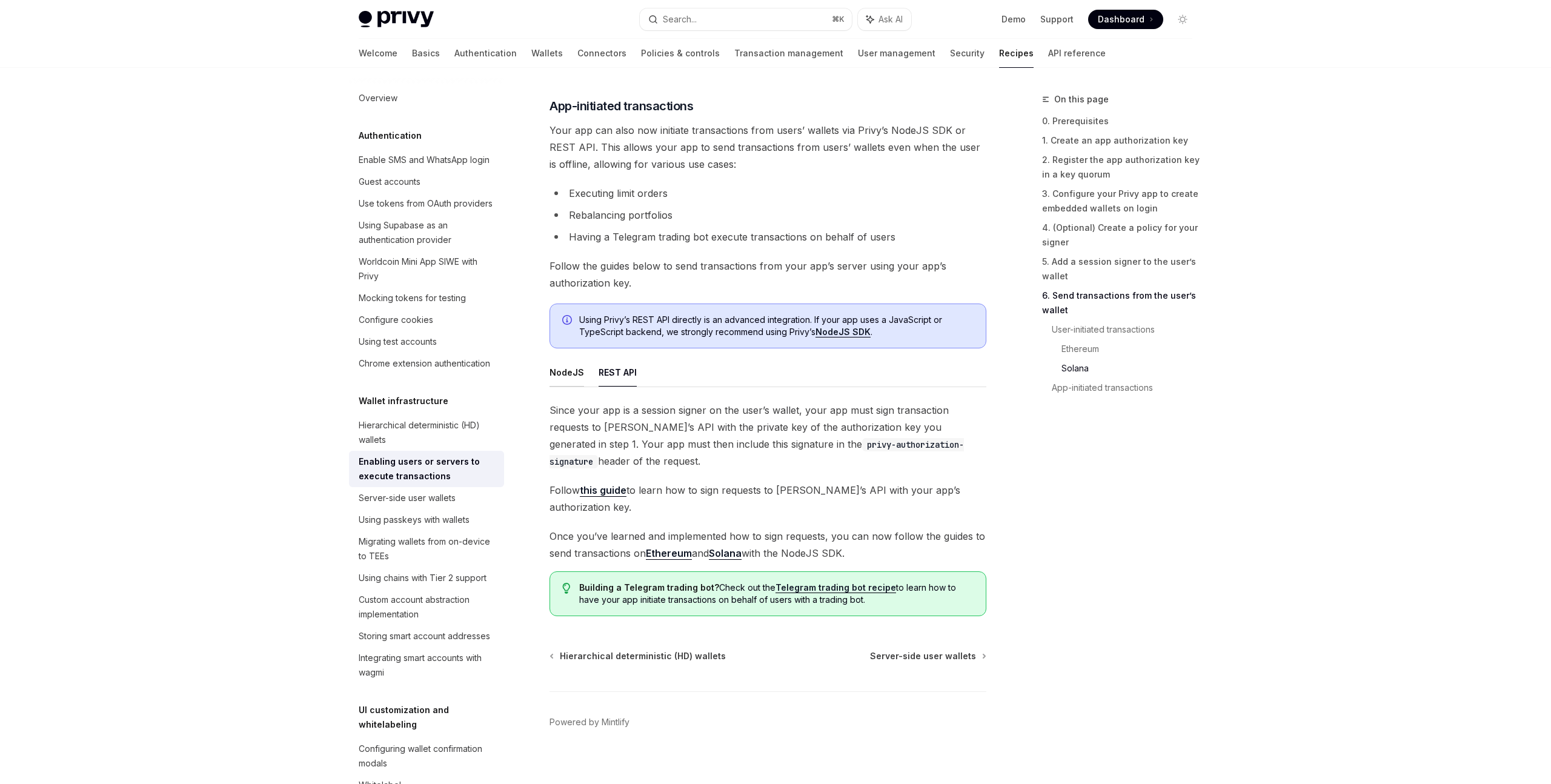
click at [554, 374] on button "NodeJS" at bounding box center [566, 372] width 35 height 29
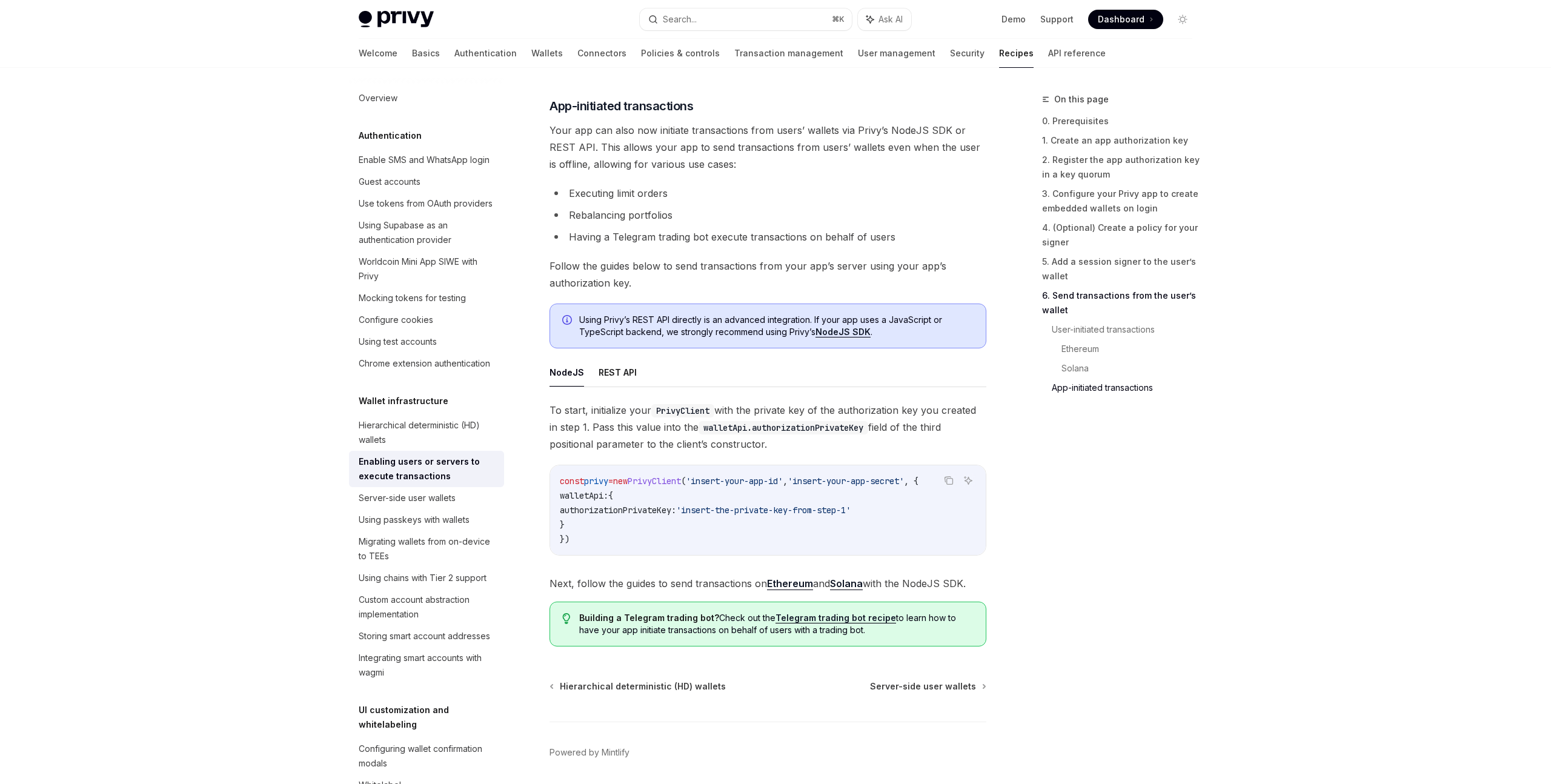
scroll to position [2920, 0]
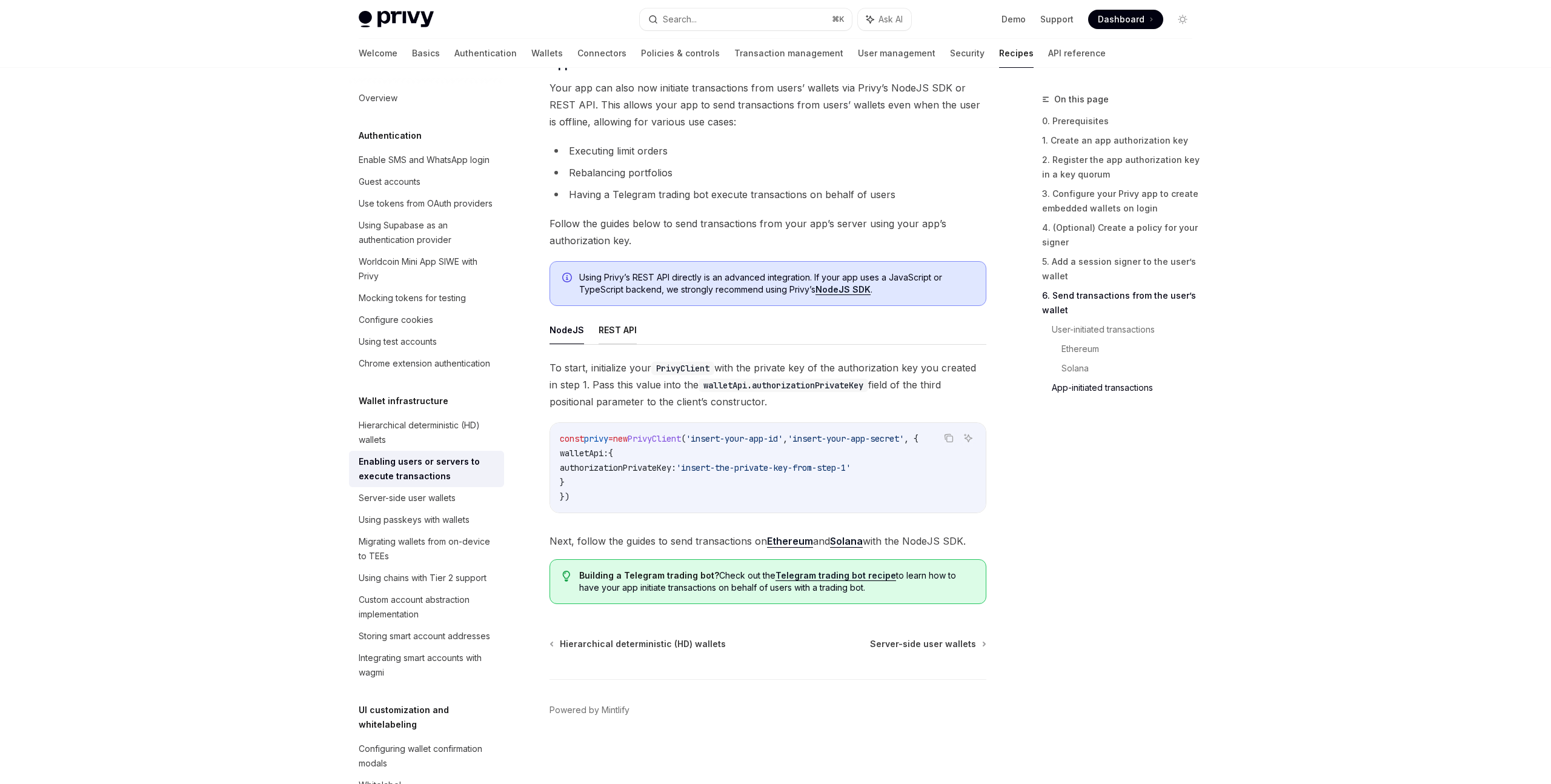
click at [612, 328] on button "REST API" at bounding box center [617, 329] width 38 height 29
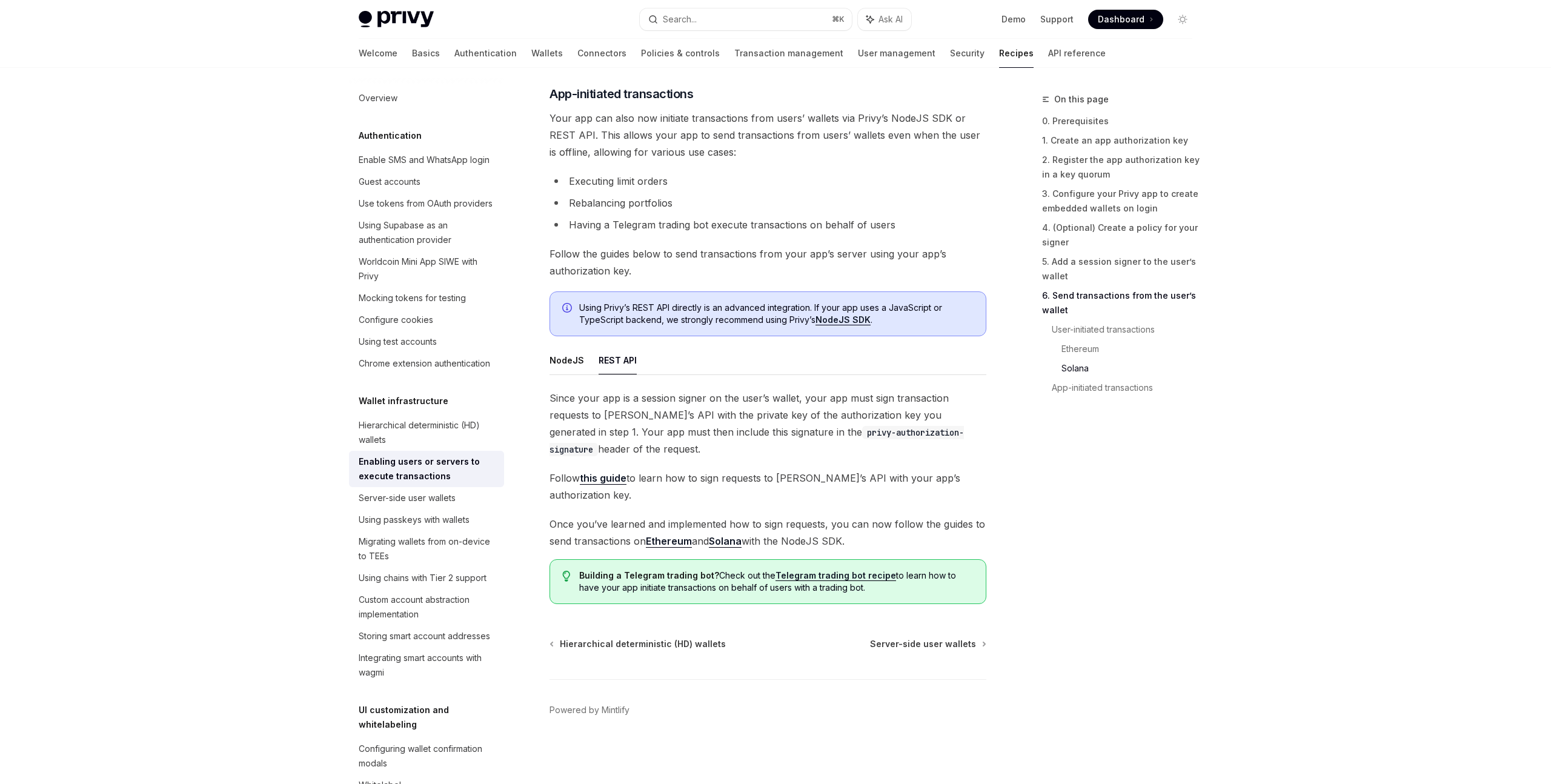
scroll to position [2868, 0]
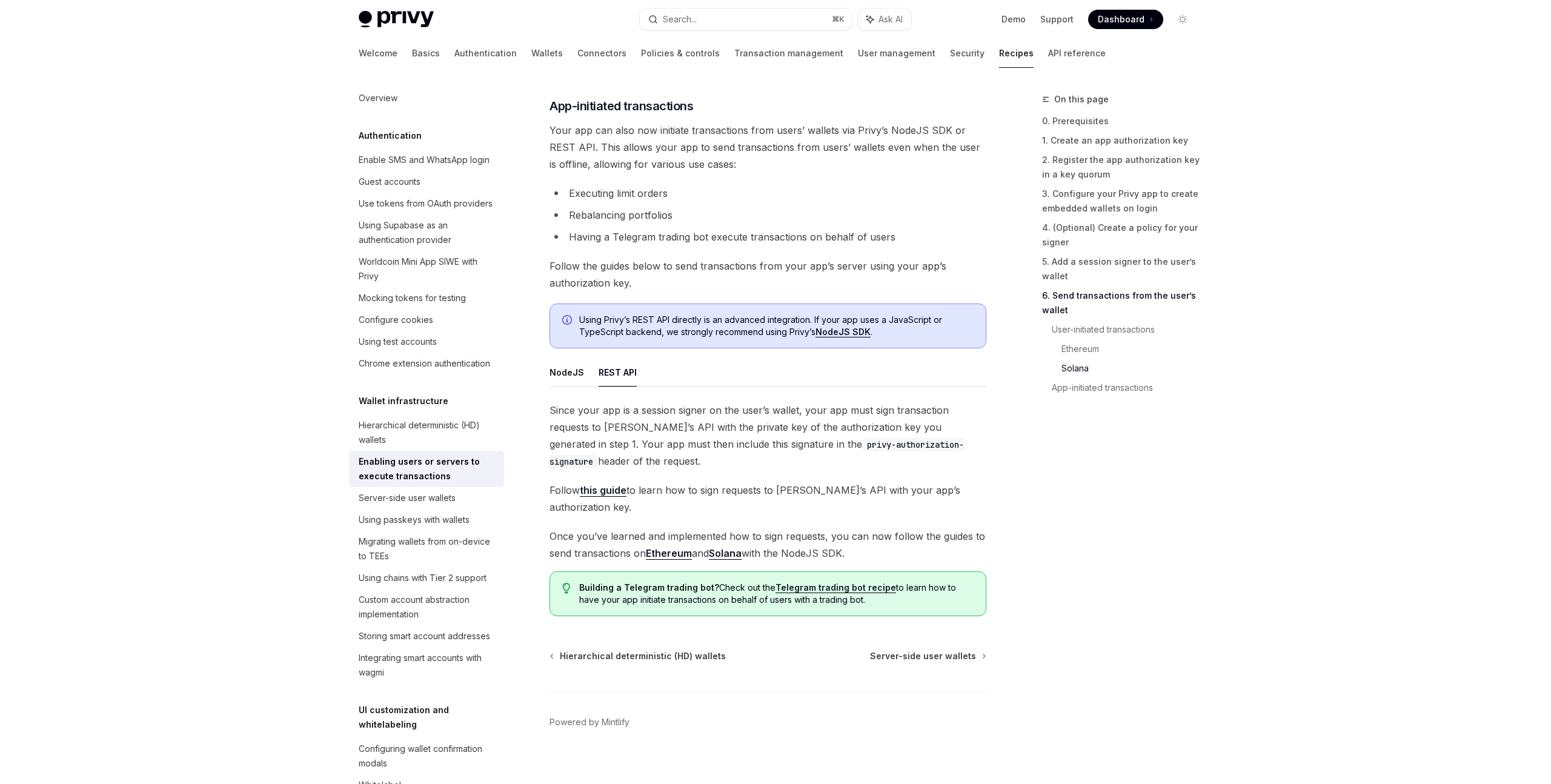
click at [557, 373] on button "NodeJS" at bounding box center [566, 372] width 35 height 29
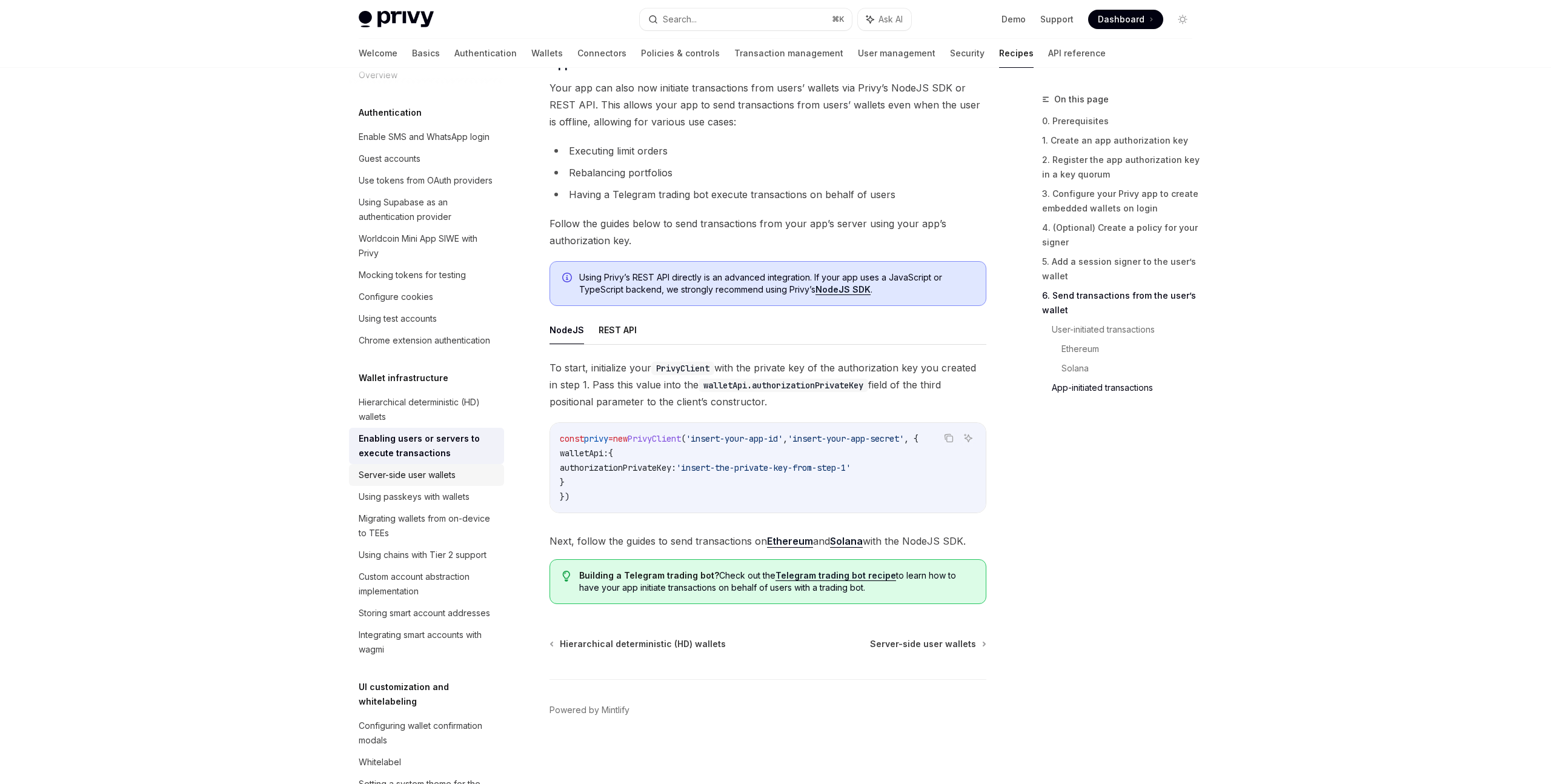
scroll to position [27, 0]
click at [452, 468] on div "Server-side user wallets" at bounding box center [407, 471] width 97 height 15
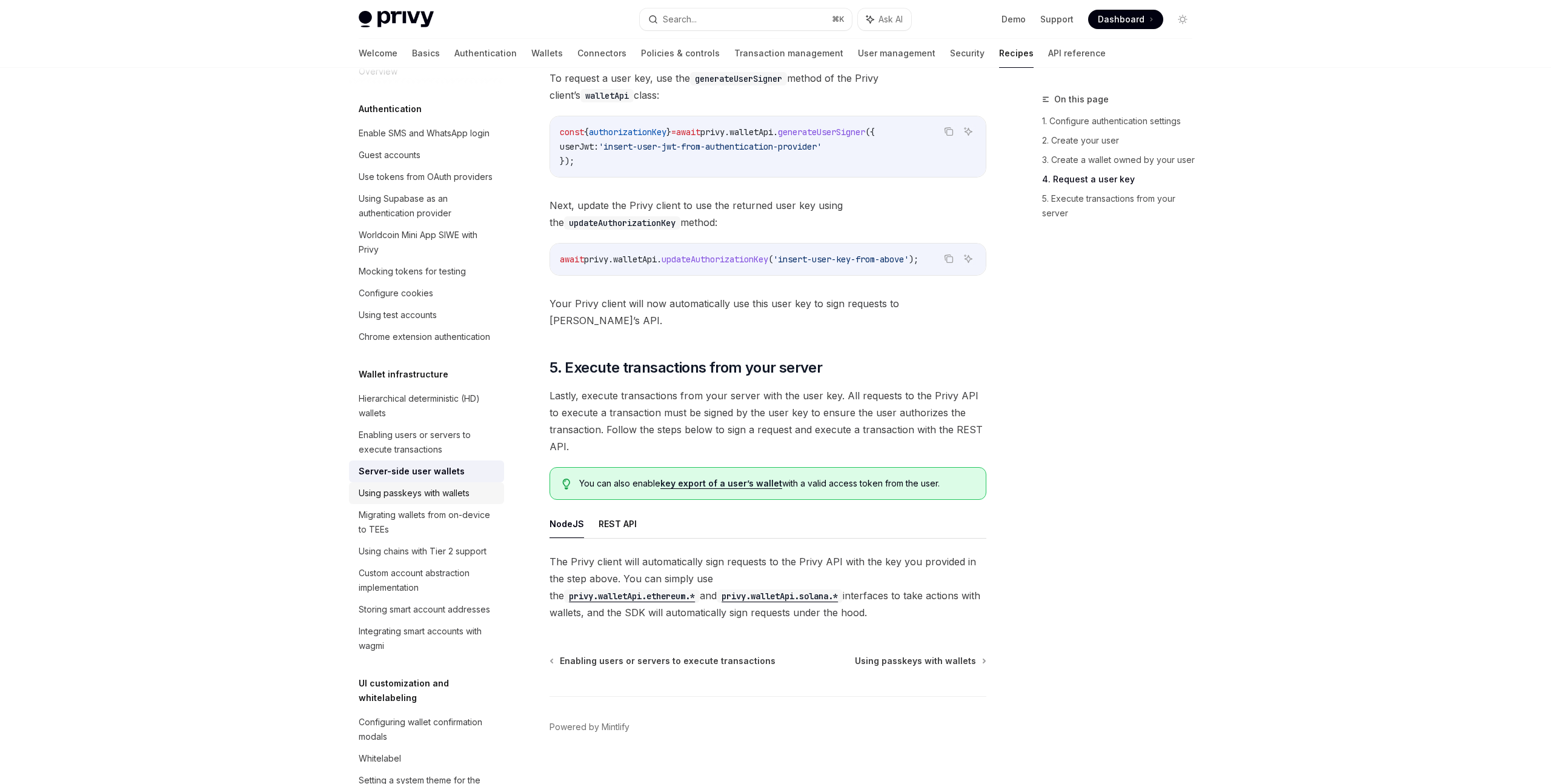
click at [460, 498] on div "Using passkeys with wallets" at bounding box center [414, 493] width 111 height 15
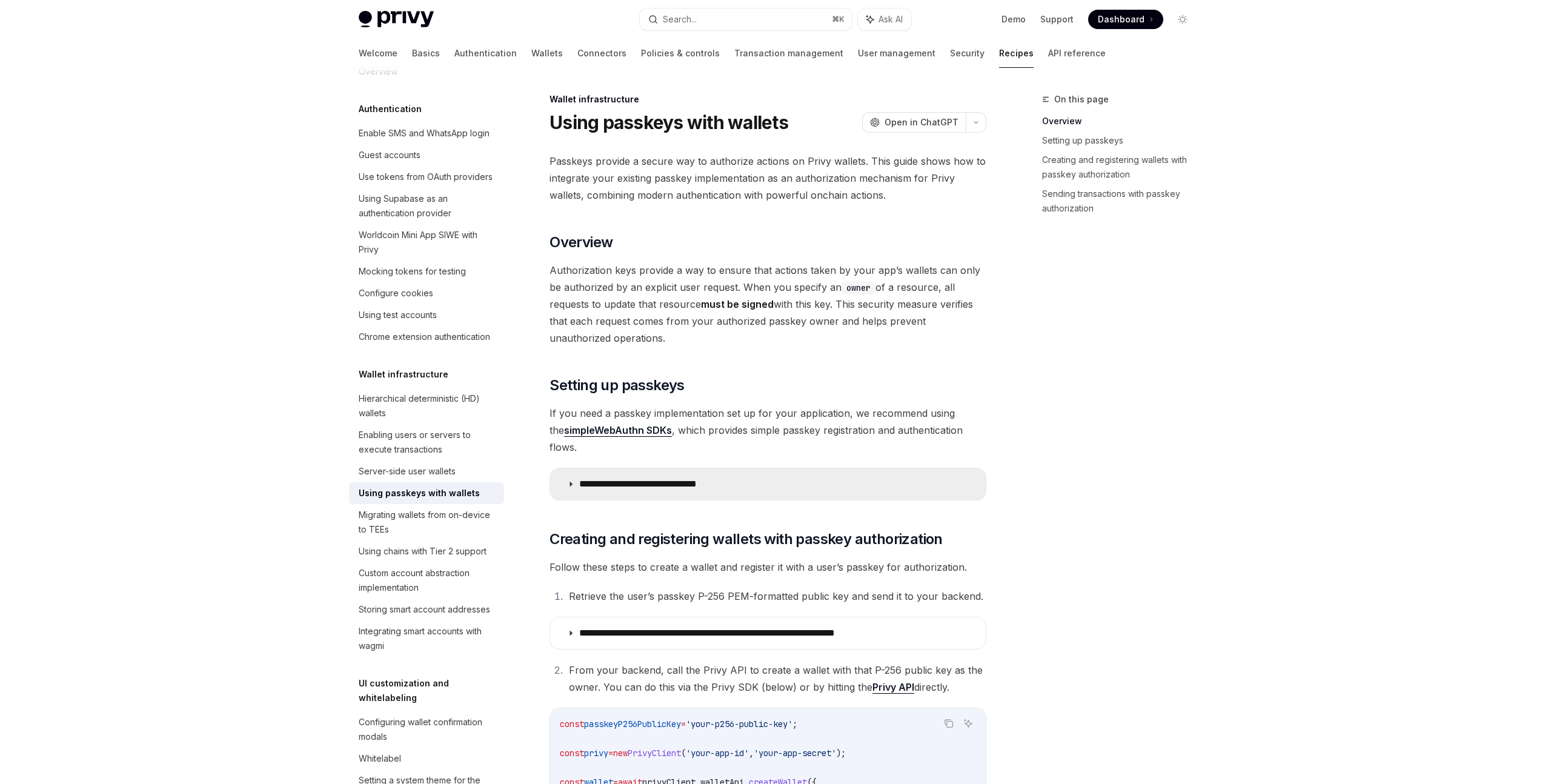
click at [652, 478] on p "**********" at bounding box center [655, 484] width 153 height 12
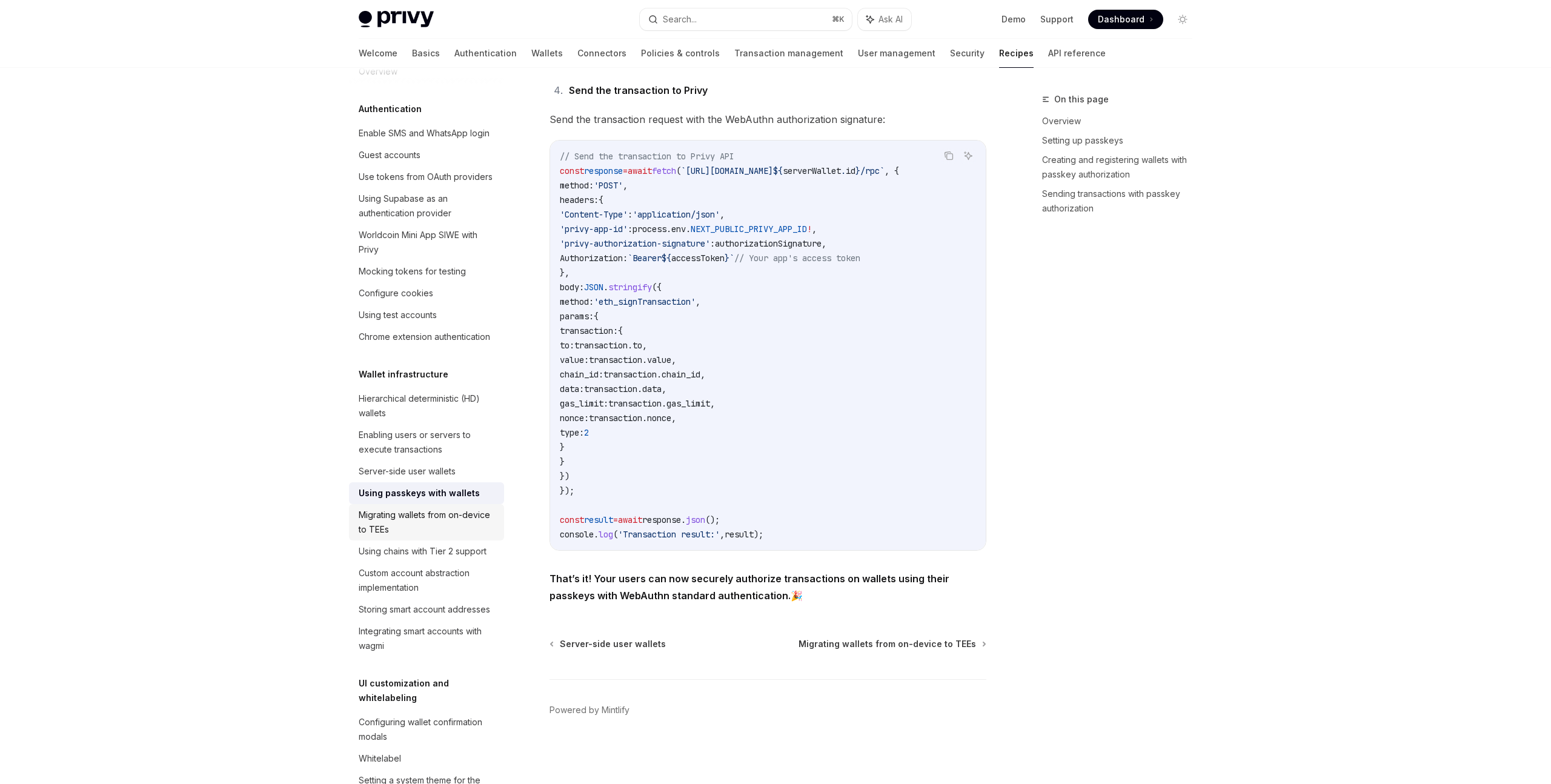
click at [460, 512] on div "Migrating wallets from on-device to TEEs" at bounding box center [428, 522] width 138 height 29
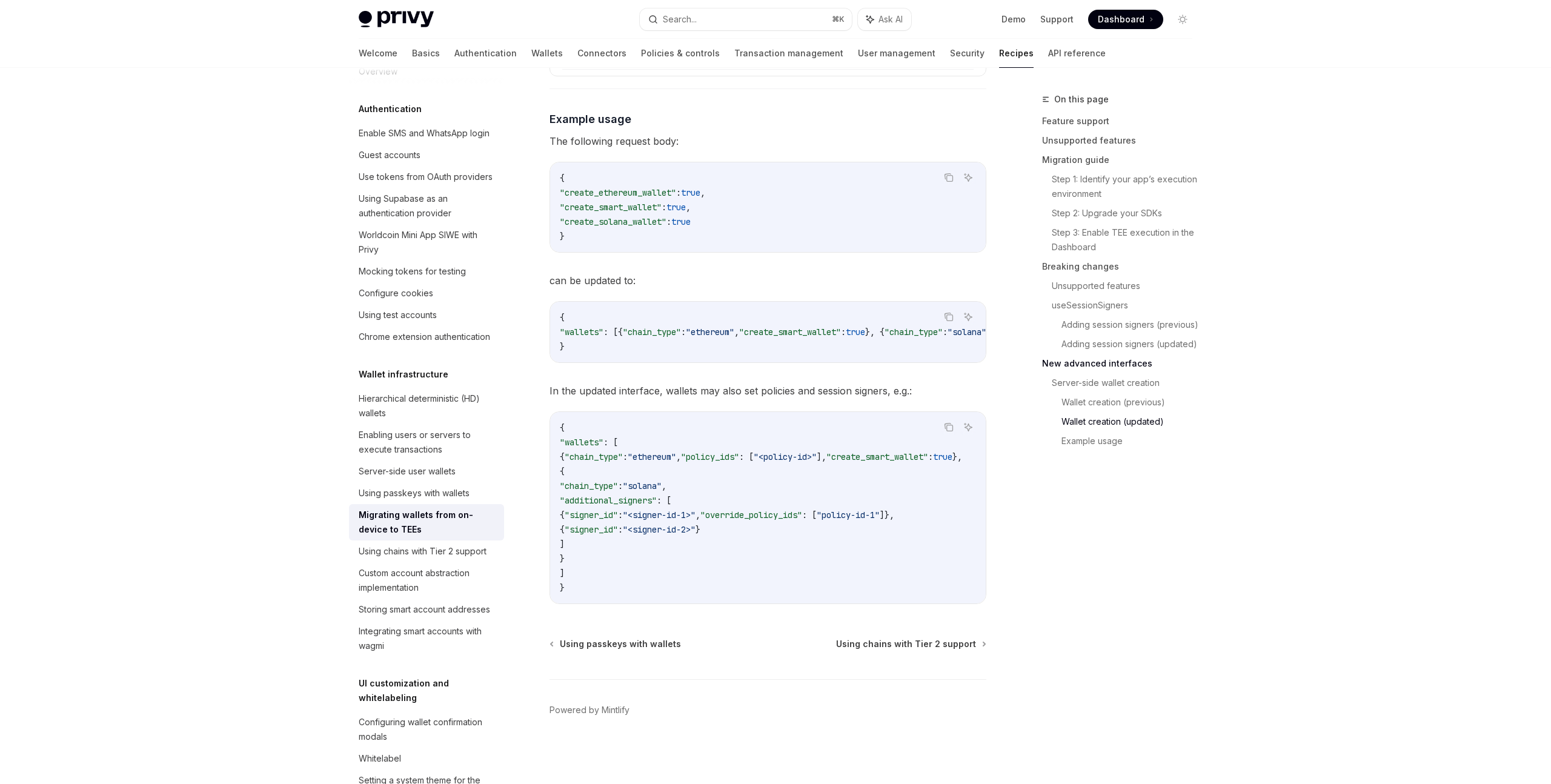
click at [461, 387] on div "Wallet infrastructure Hierarchical deterministic (HD) wallets Enabling users or…" at bounding box center [426, 512] width 155 height 290
click at [456, 413] on div "Hierarchical deterministic (HD) wallets" at bounding box center [428, 406] width 138 height 29
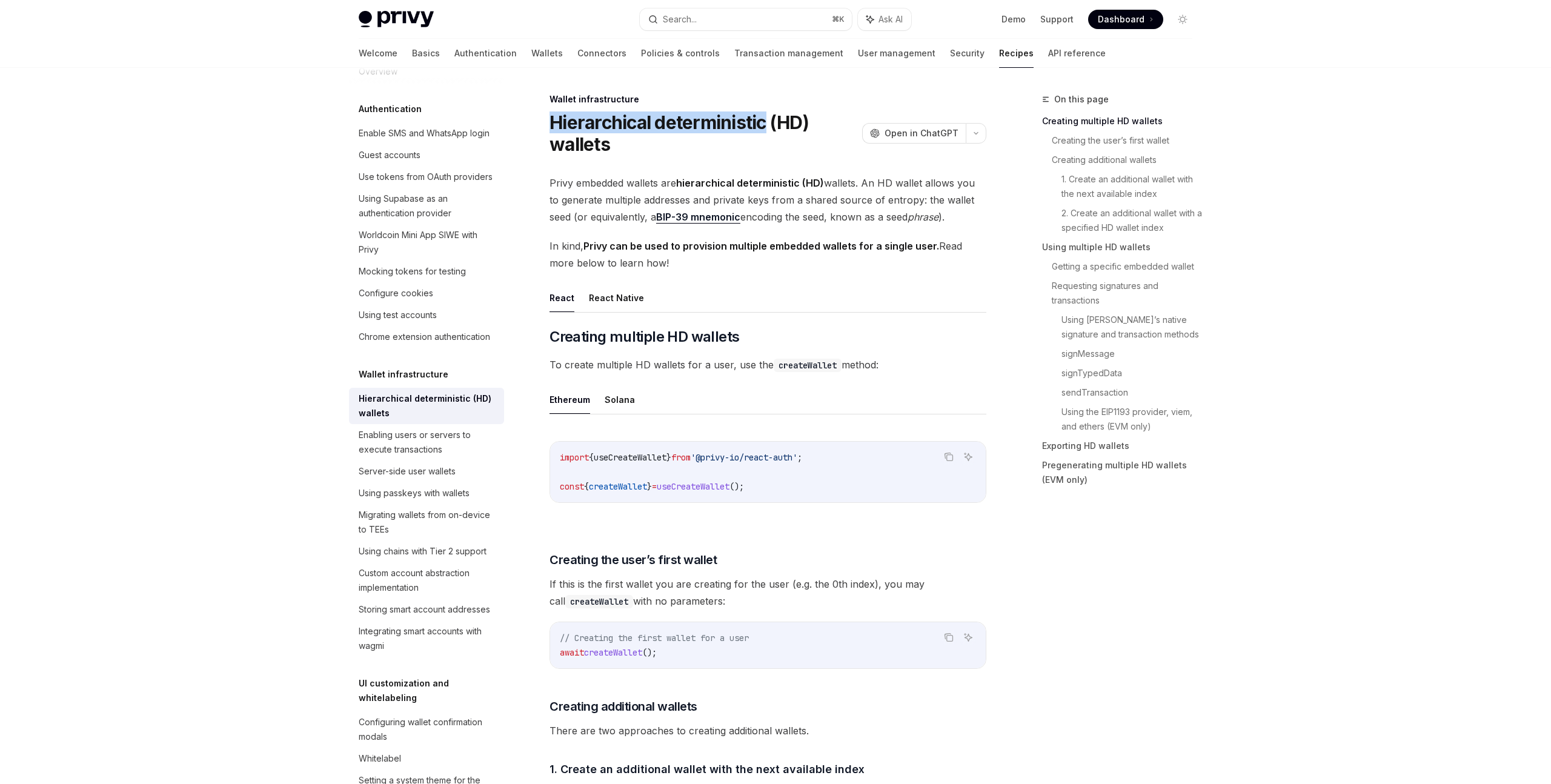
drag, startPoint x: 550, startPoint y: 118, endPoint x: 768, endPoint y: 119, distance: 218.0
click at [768, 119] on h1 "Hierarchical deterministic (HD) wallets" at bounding box center [703, 133] width 308 height 43
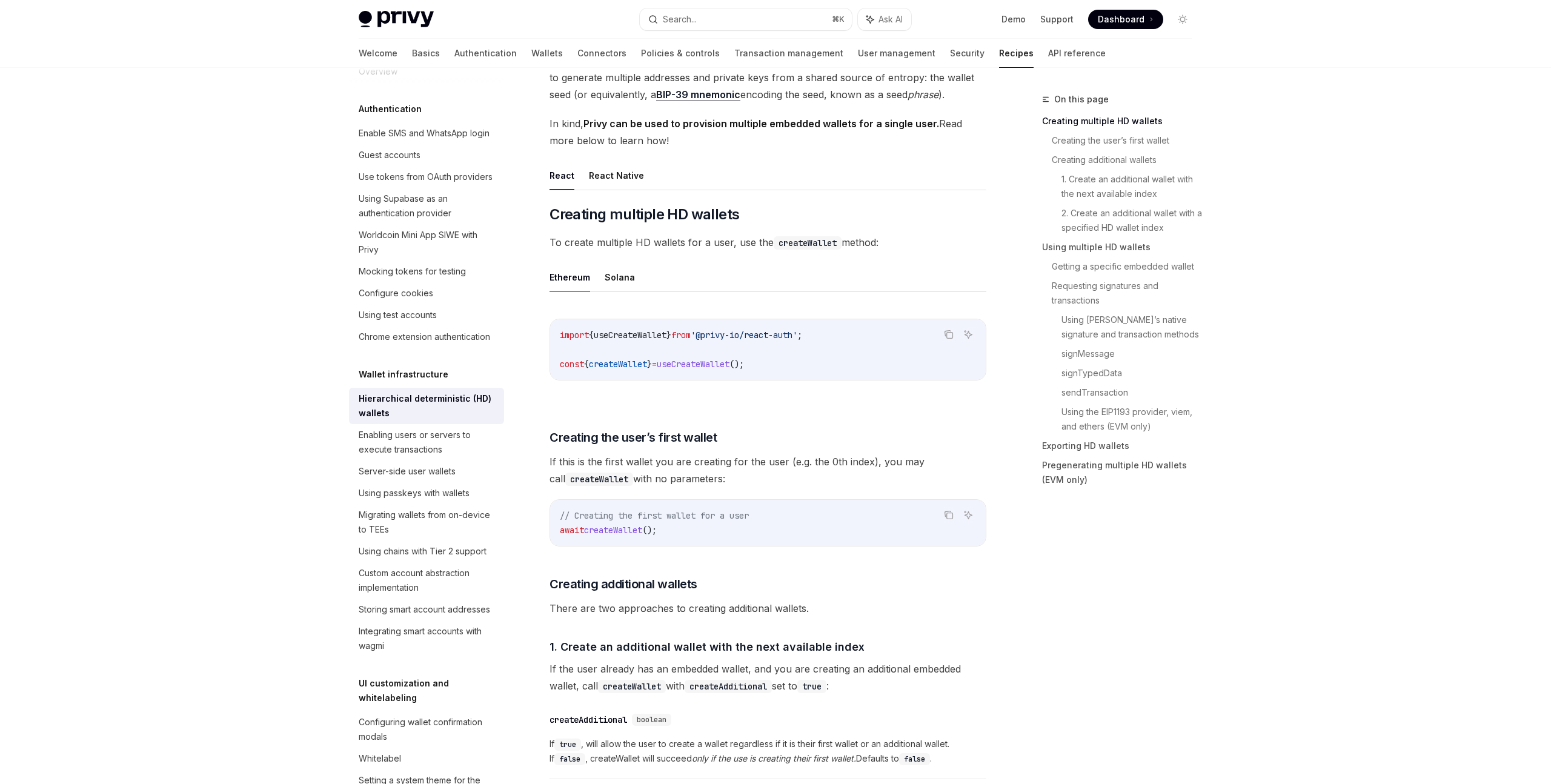
scroll to position [131, 0]
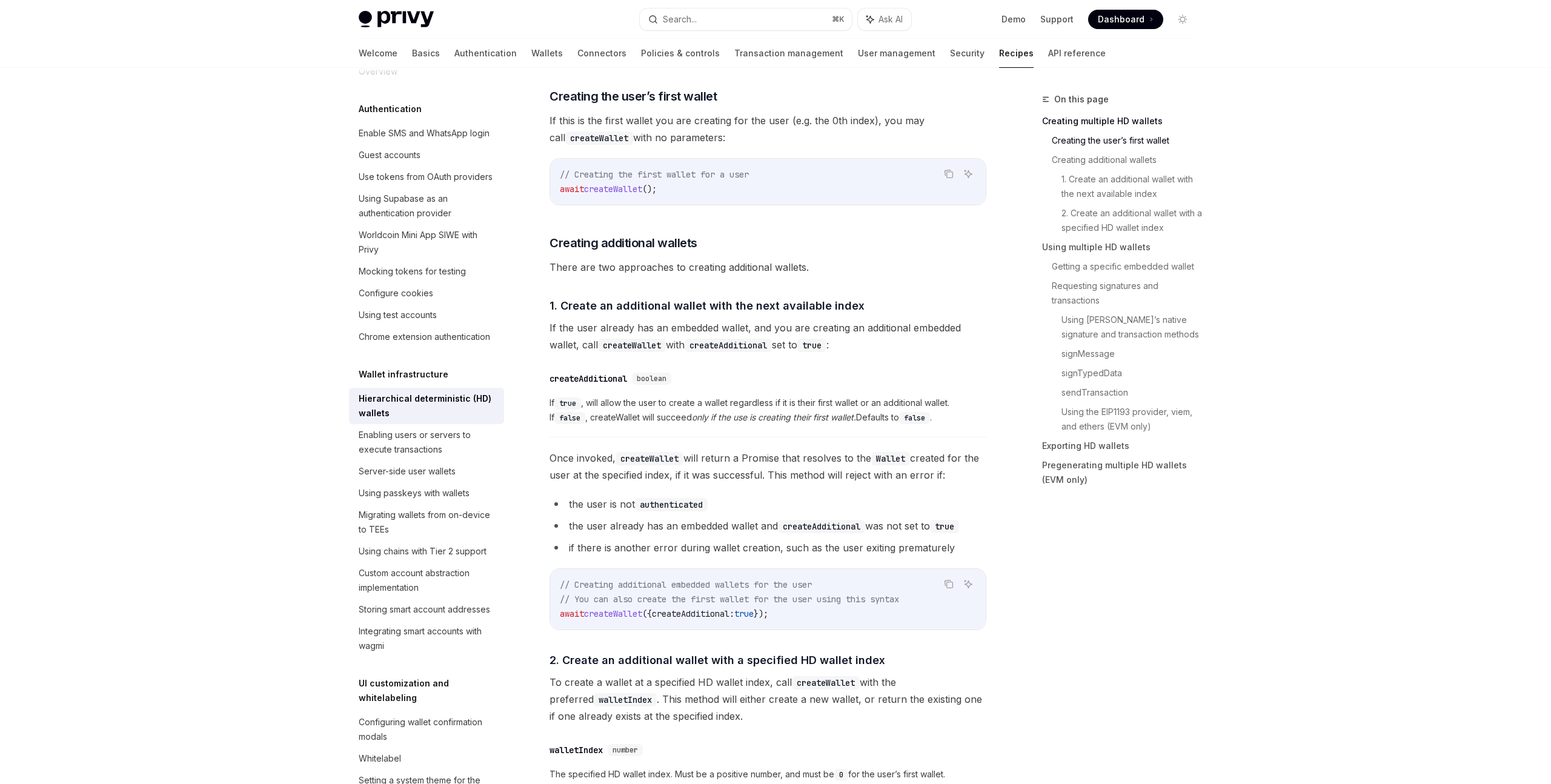
scroll to position [467, 0]
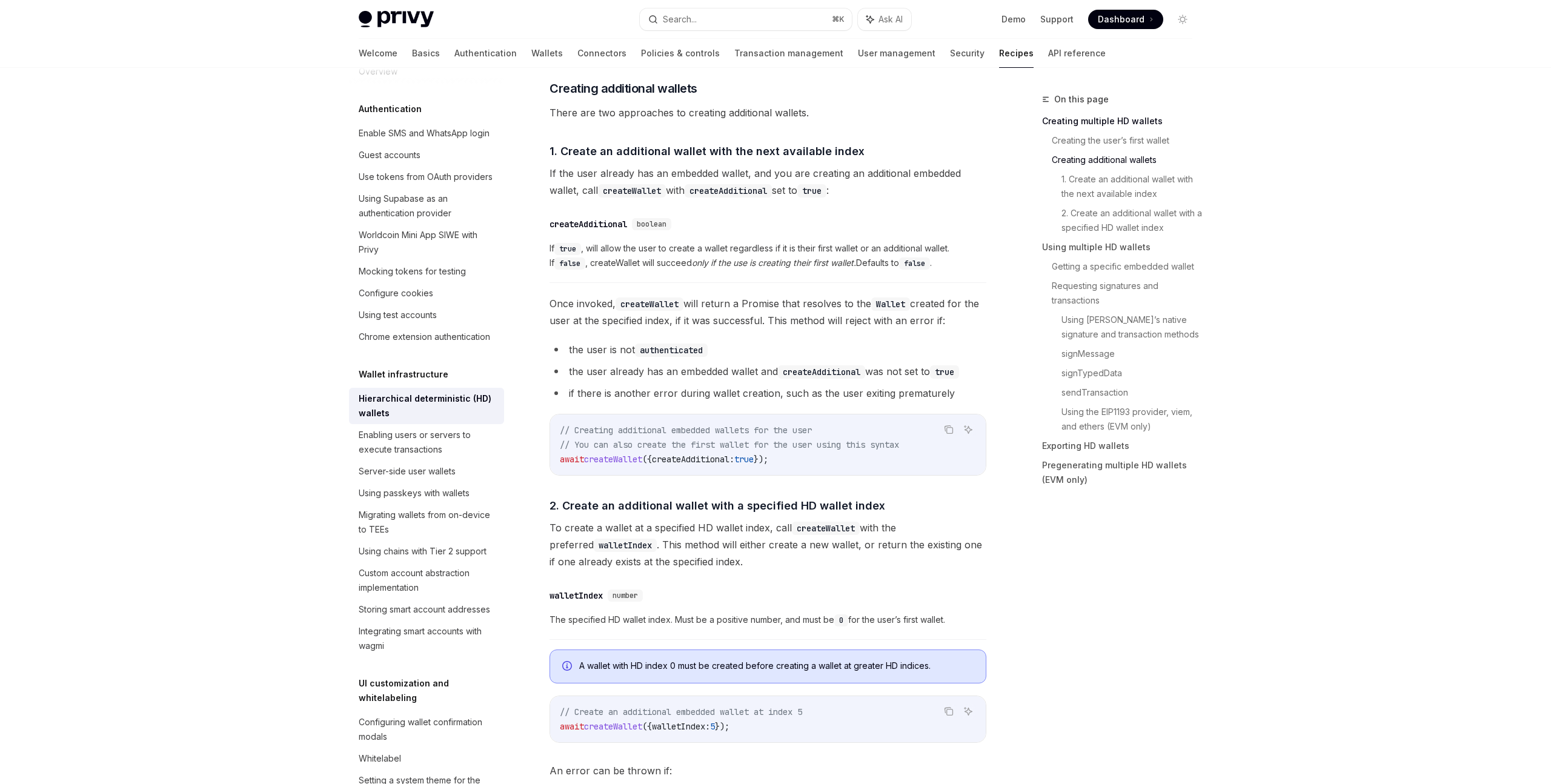
scroll to position [622, 0]
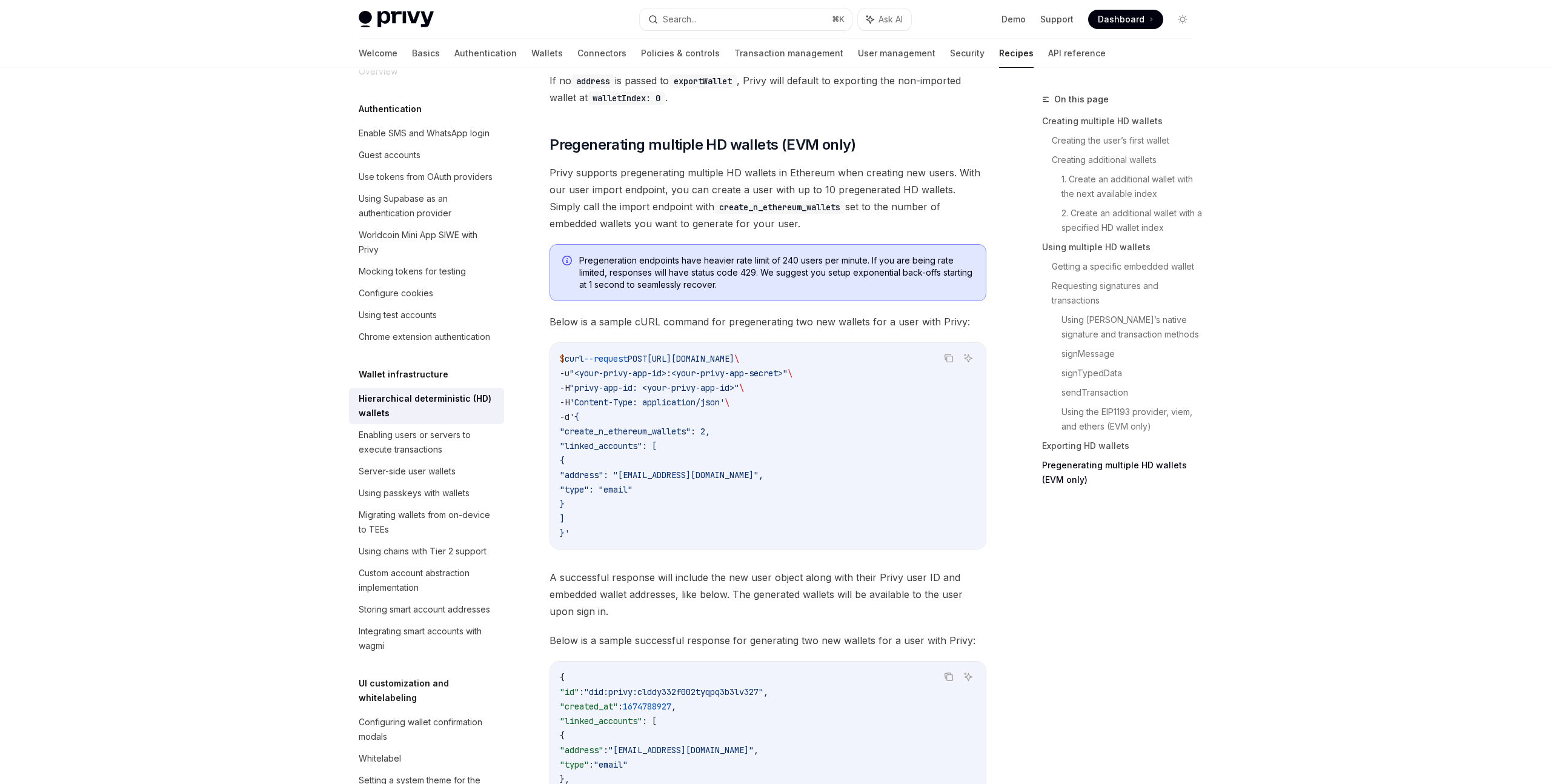
scroll to position [3680, 0]
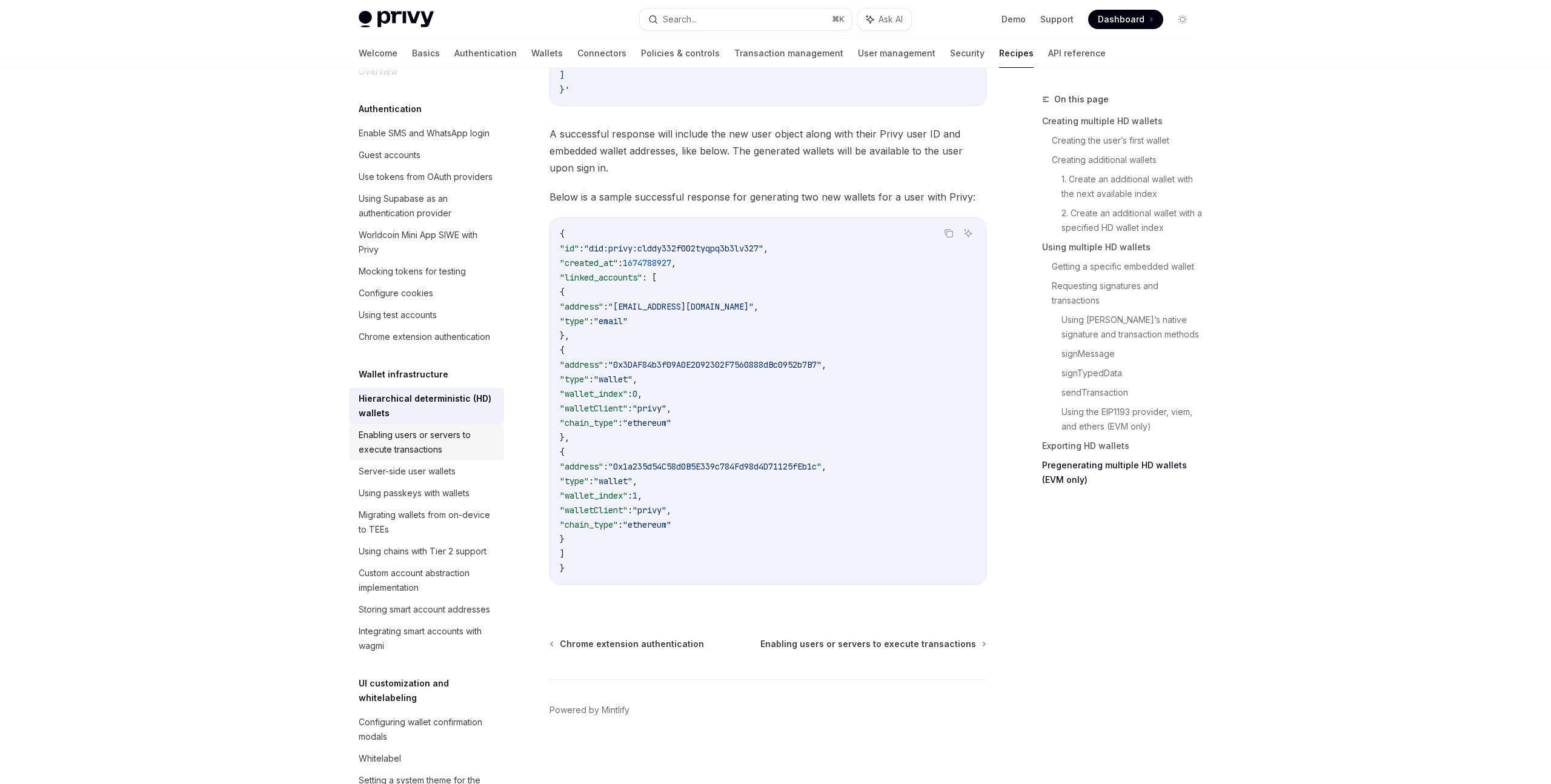
click at [456, 434] on div "Enabling users or servers to execute transactions" at bounding box center [428, 443] width 138 height 29
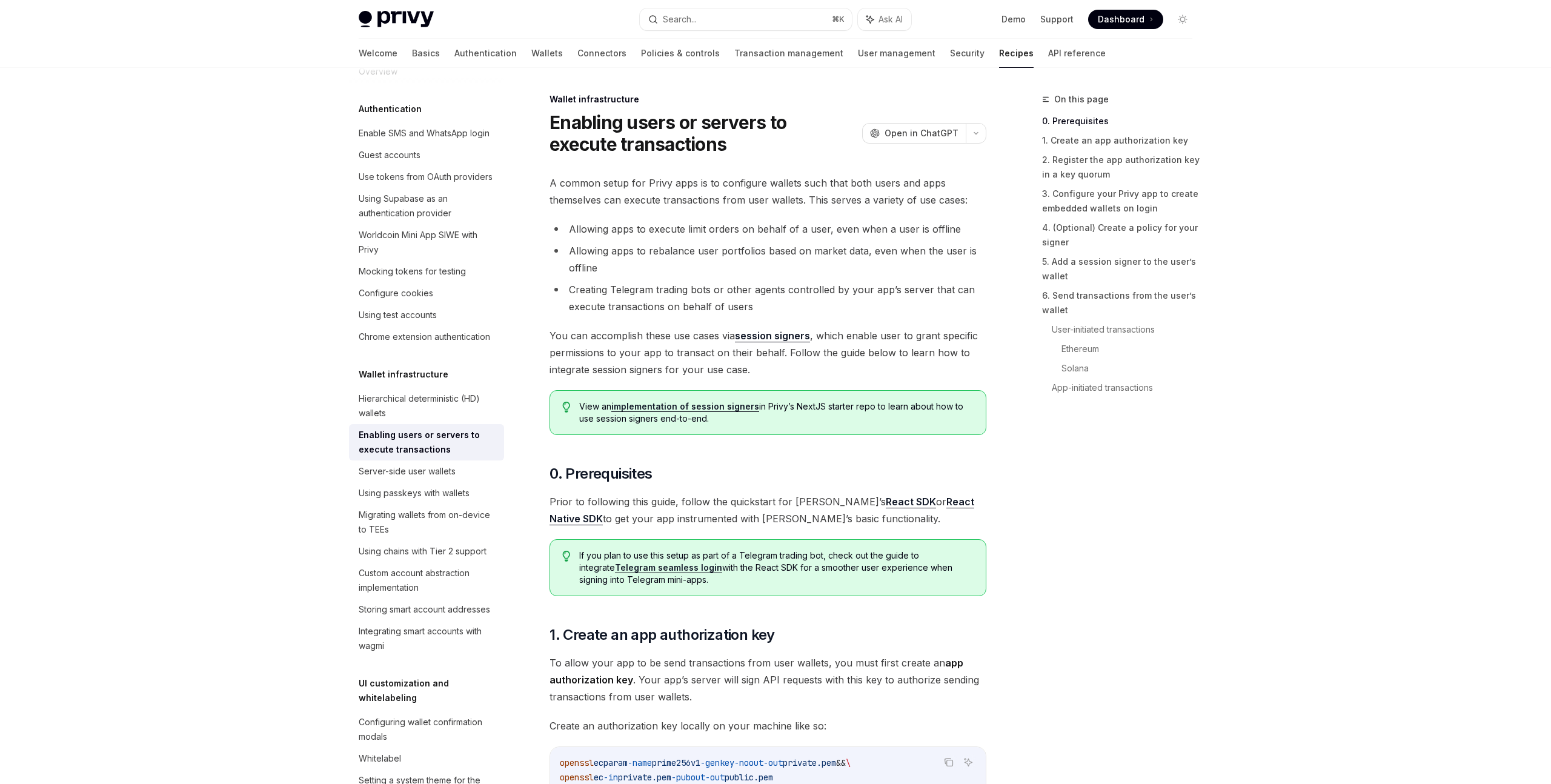
click at [1083, 466] on div "On this page 0. Prerequisites 1. Create an app authorization key 2. Register th…" at bounding box center [1109, 437] width 184 height 692
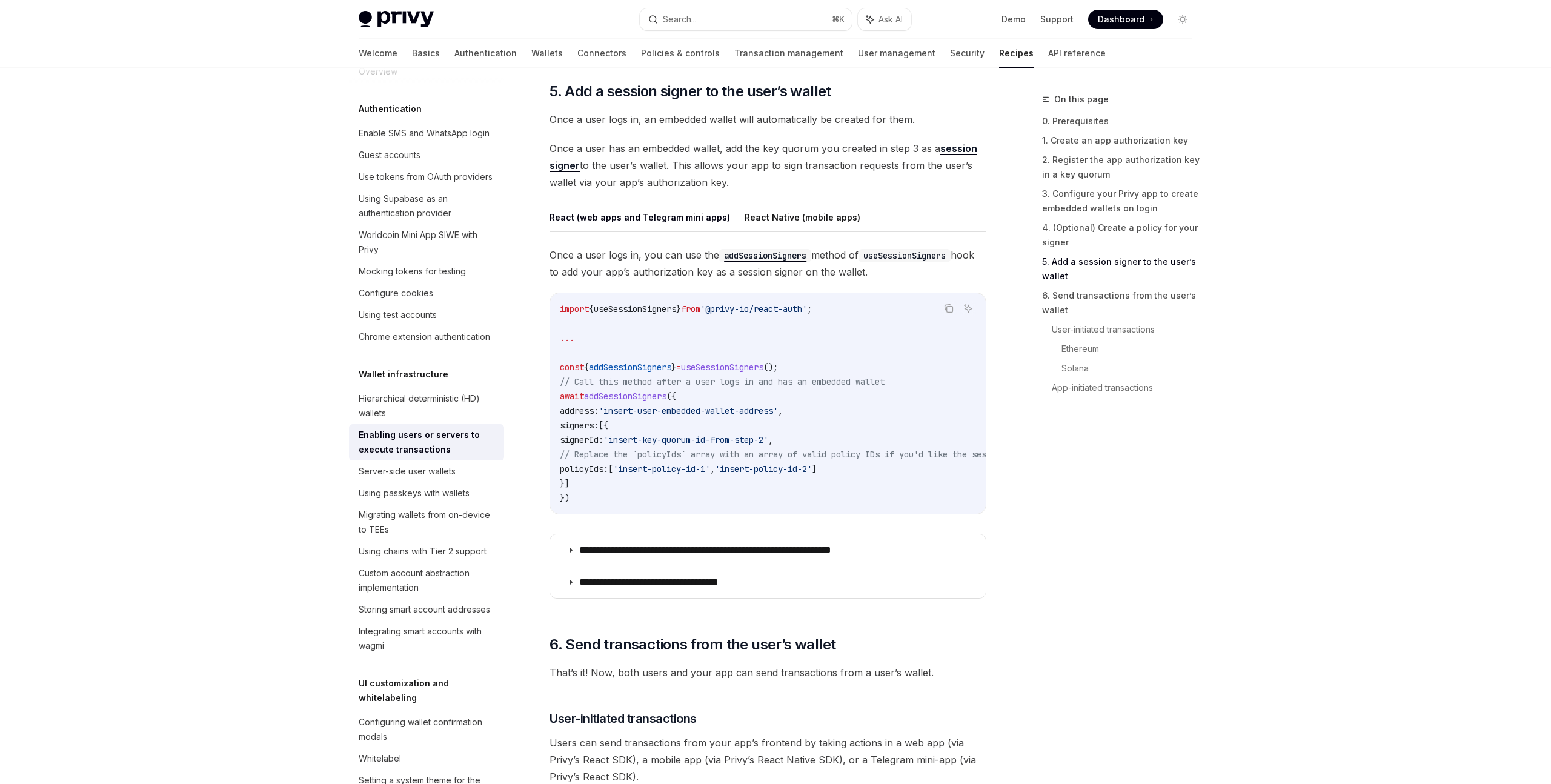
scroll to position [1896, 0]
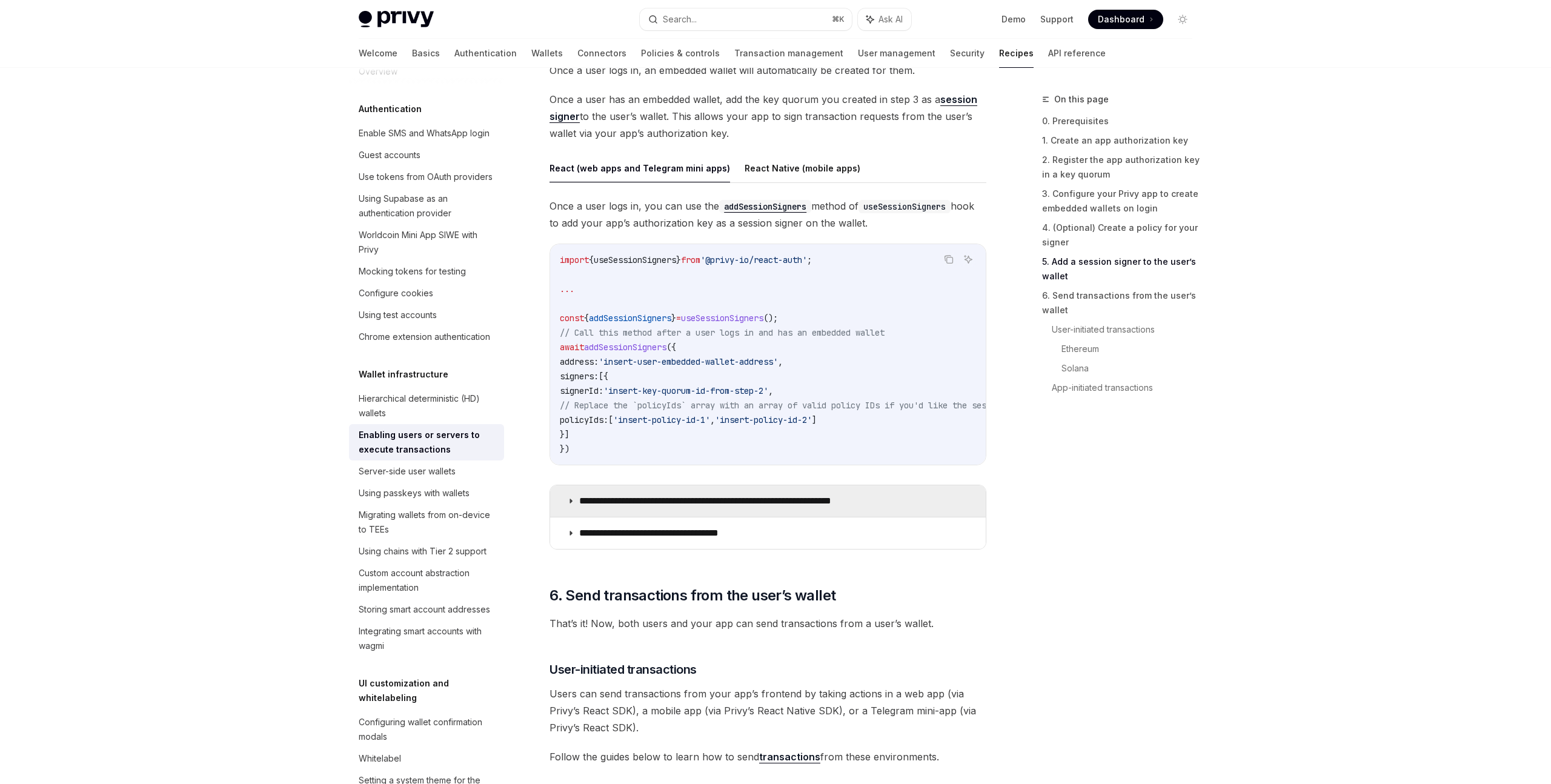
click at [861, 507] on p "**********" at bounding box center [735, 500] width 311 height 12
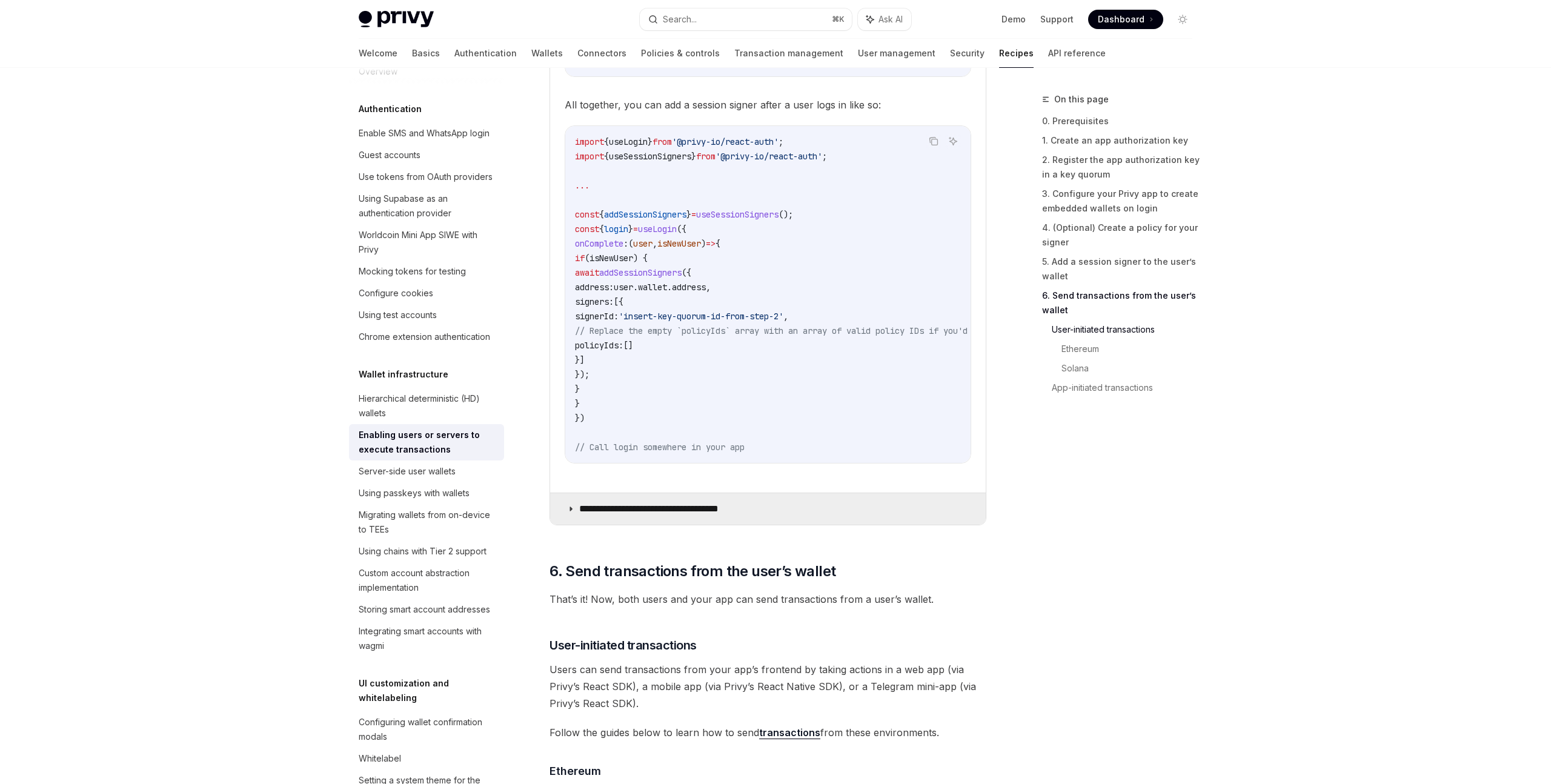
click at [795, 522] on summary "**********" at bounding box center [768, 508] width 436 height 31
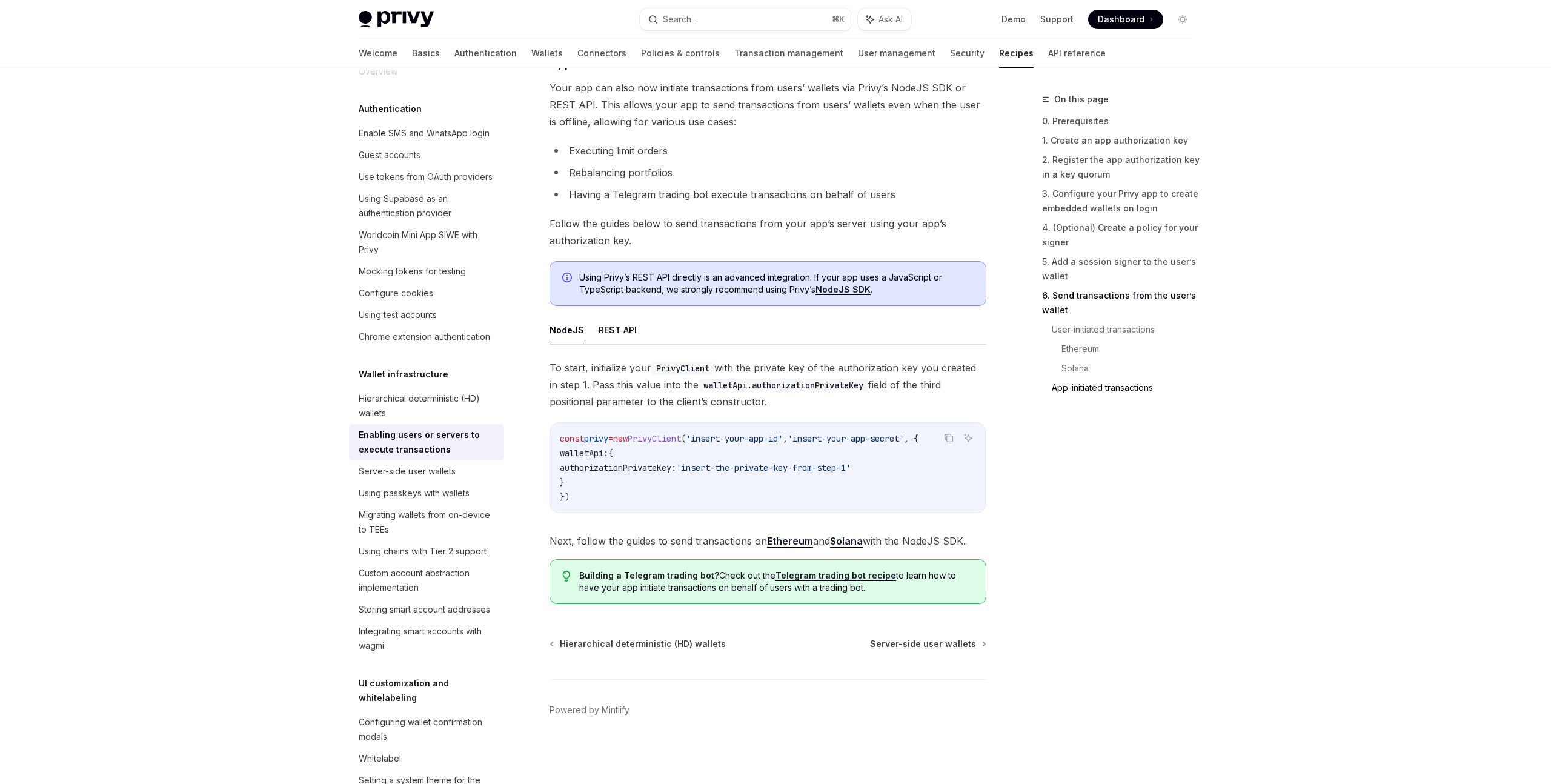
scroll to position [3872, 0]
click at [420, 470] on div "Server-side user wallets" at bounding box center [407, 471] width 97 height 15
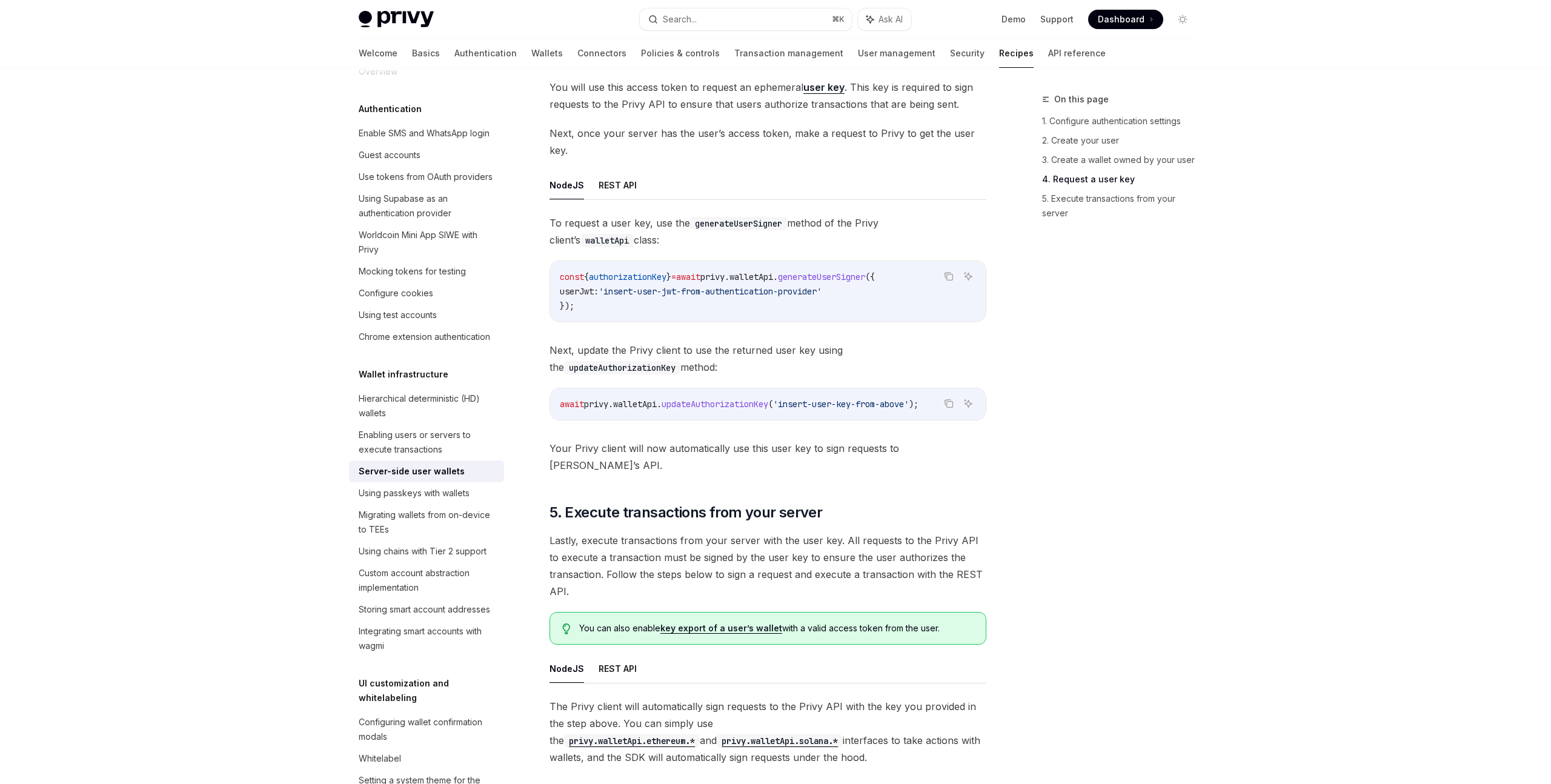
scroll to position [2034, 0]
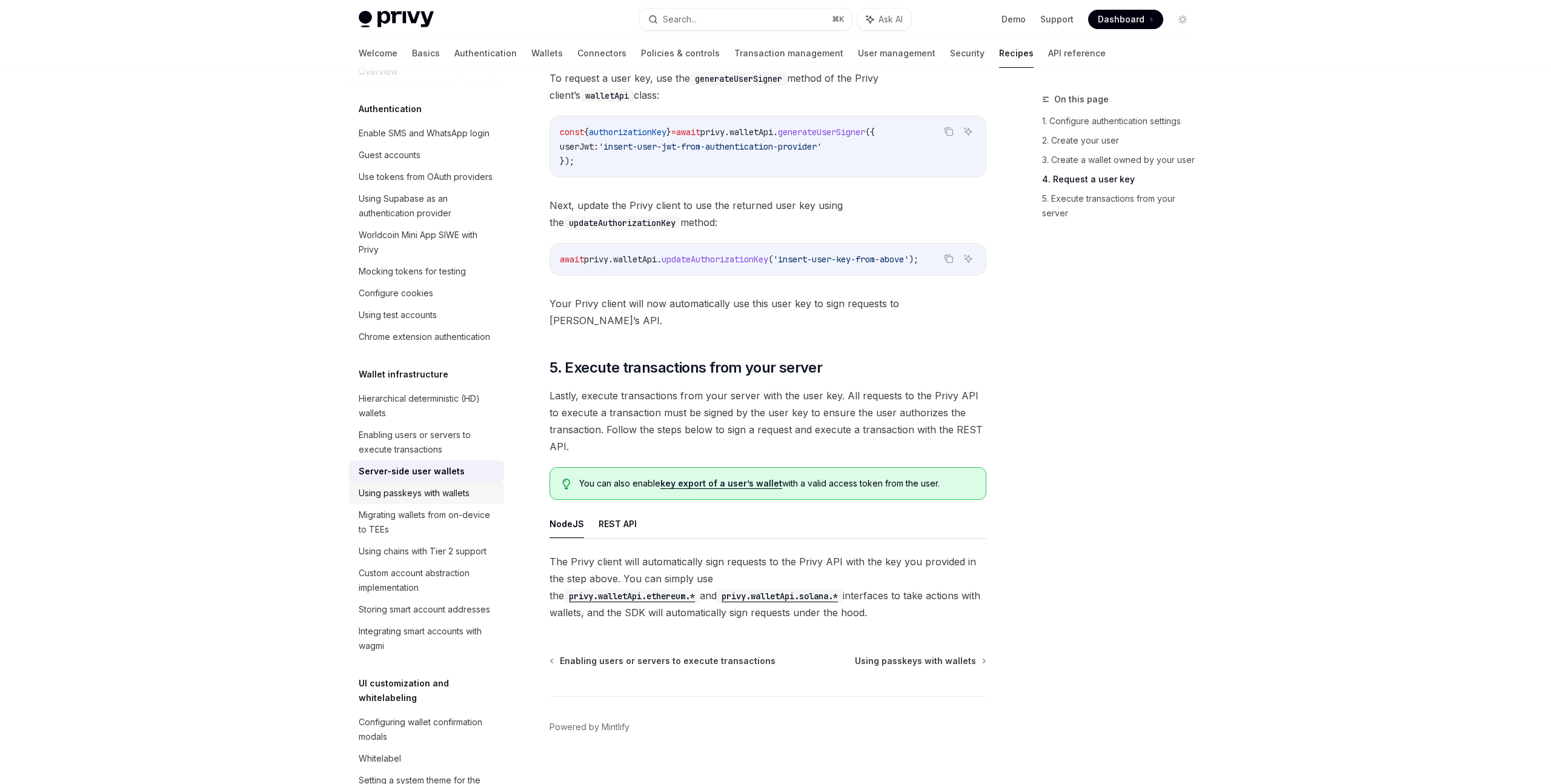
click at [477, 498] on div "Using passkeys with wallets" at bounding box center [428, 493] width 138 height 15
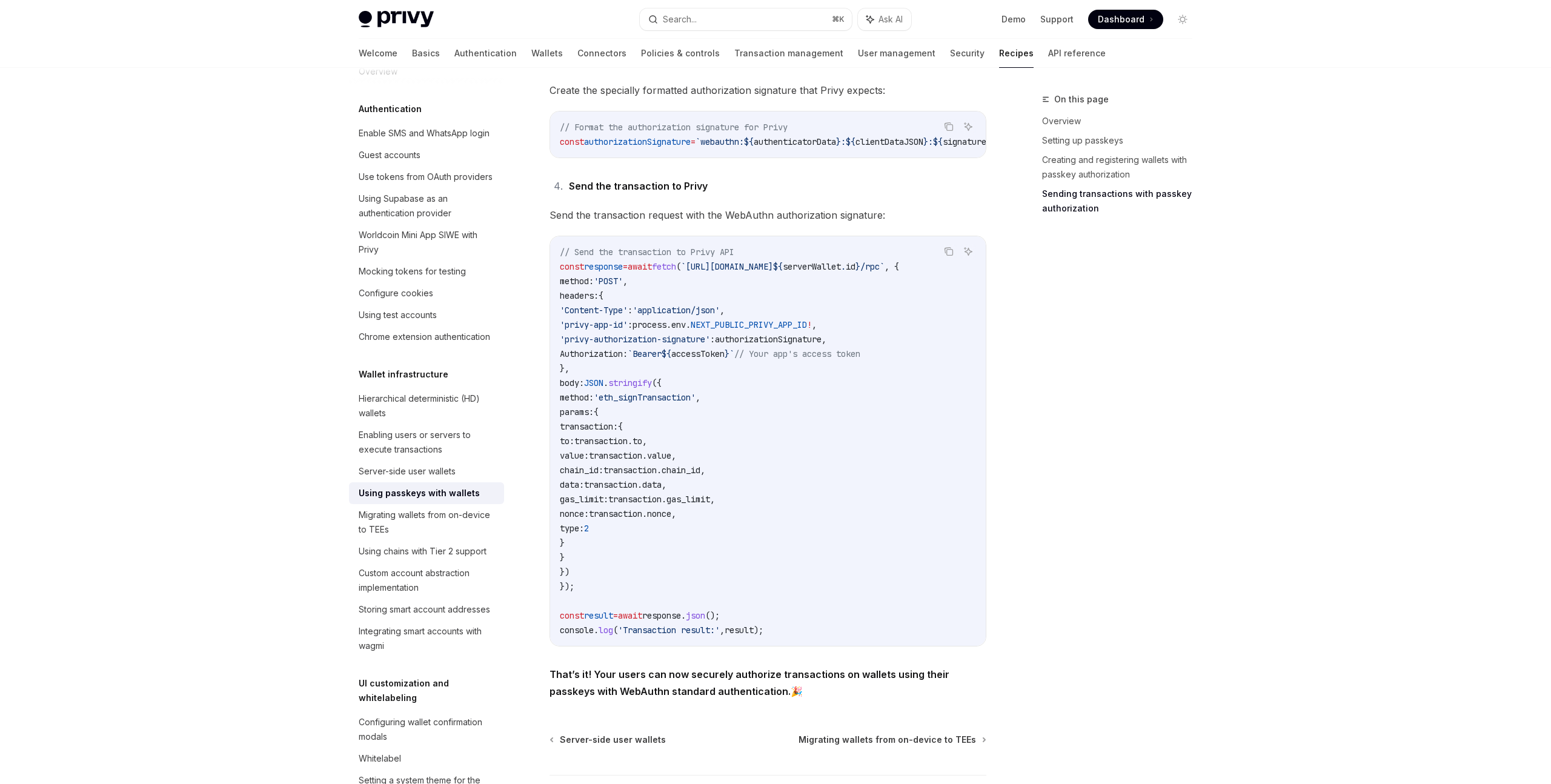
scroll to position [2130, 0]
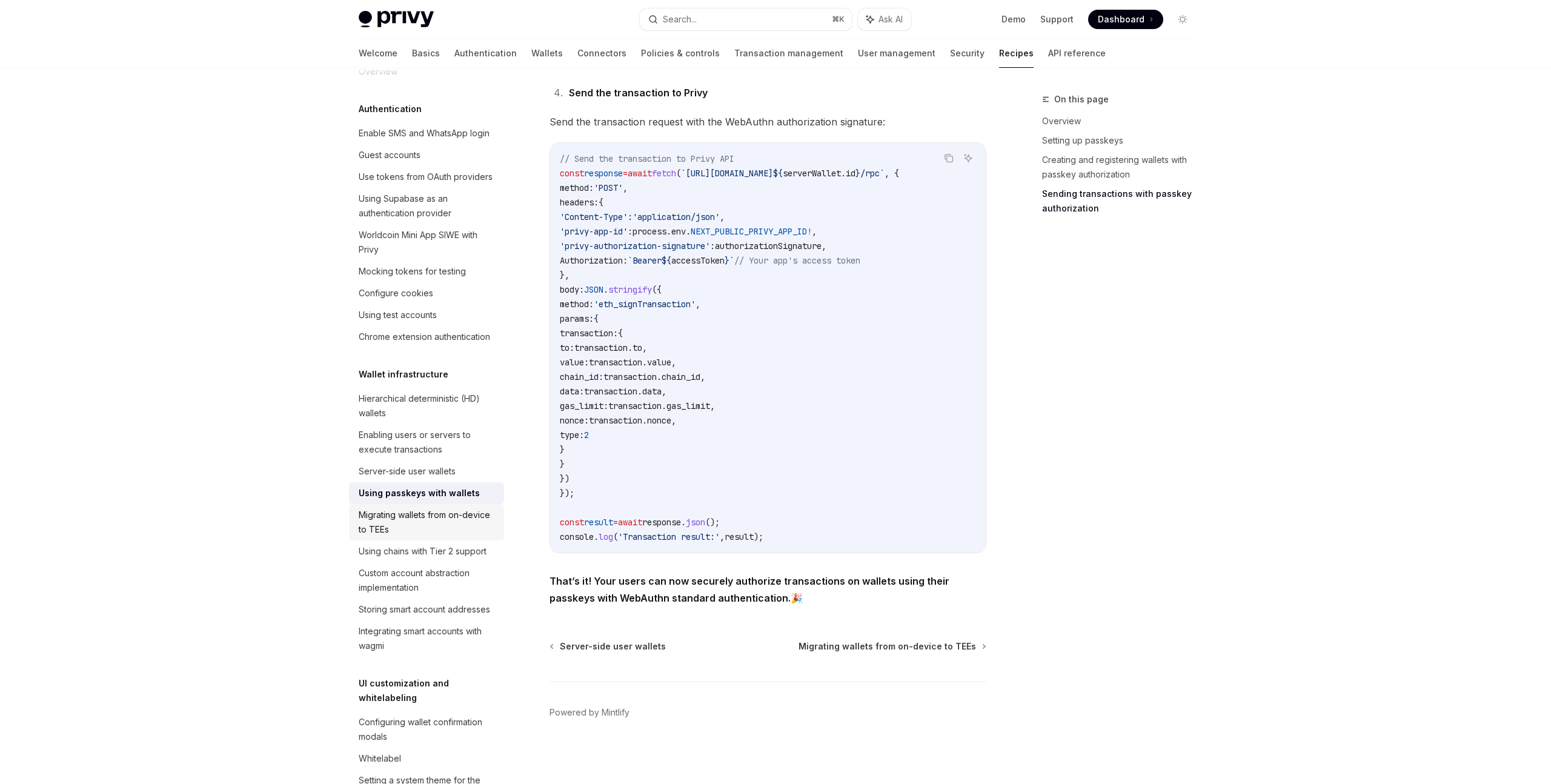
click at [454, 516] on div "Migrating wallets from on-device to TEEs" at bounding box center [428, 522] width 138 height 29
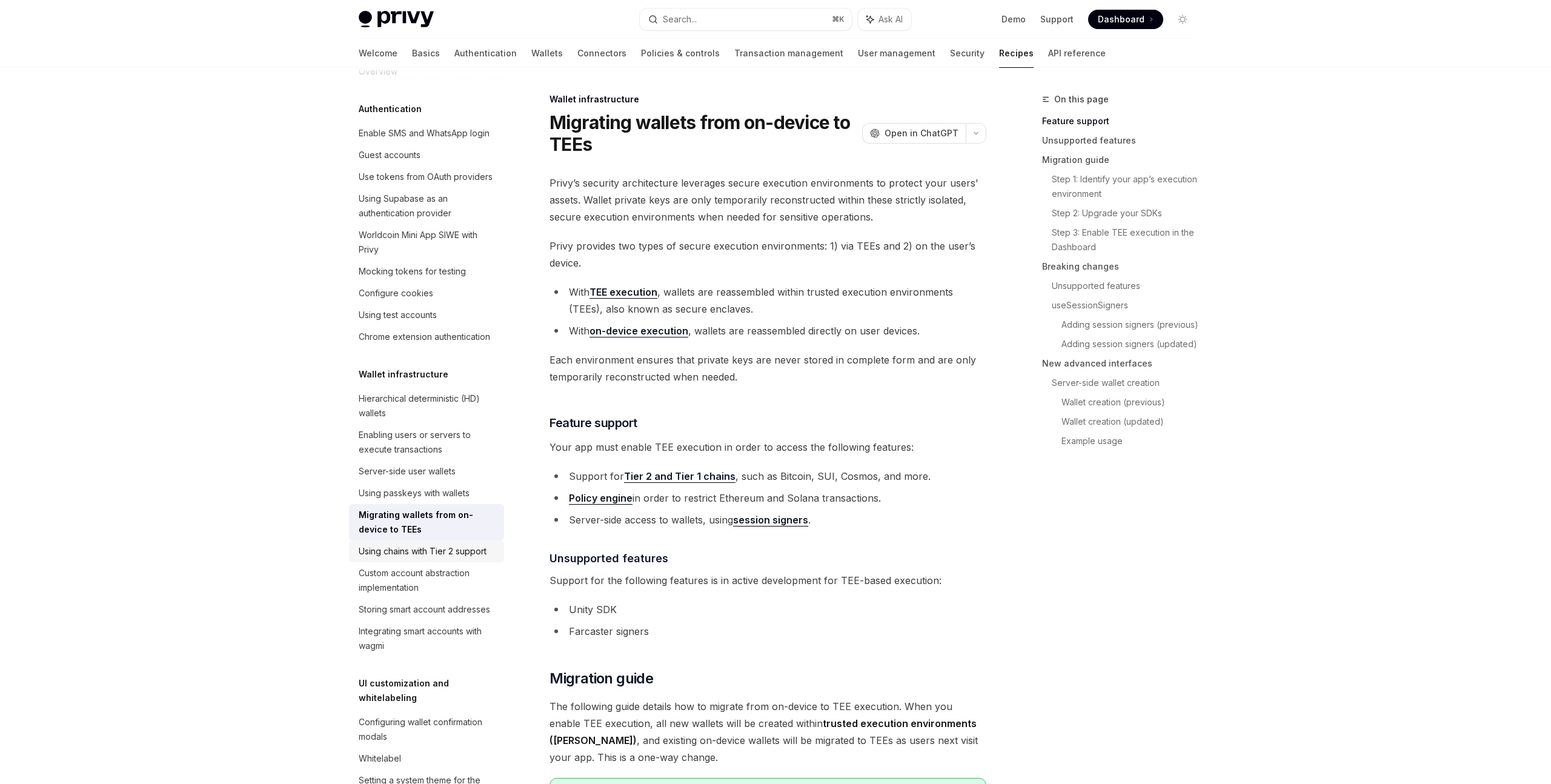
click at [457, 555] on div "Using chains with Tier 2 support" at bounding box center [423, 551] width 128 height 15
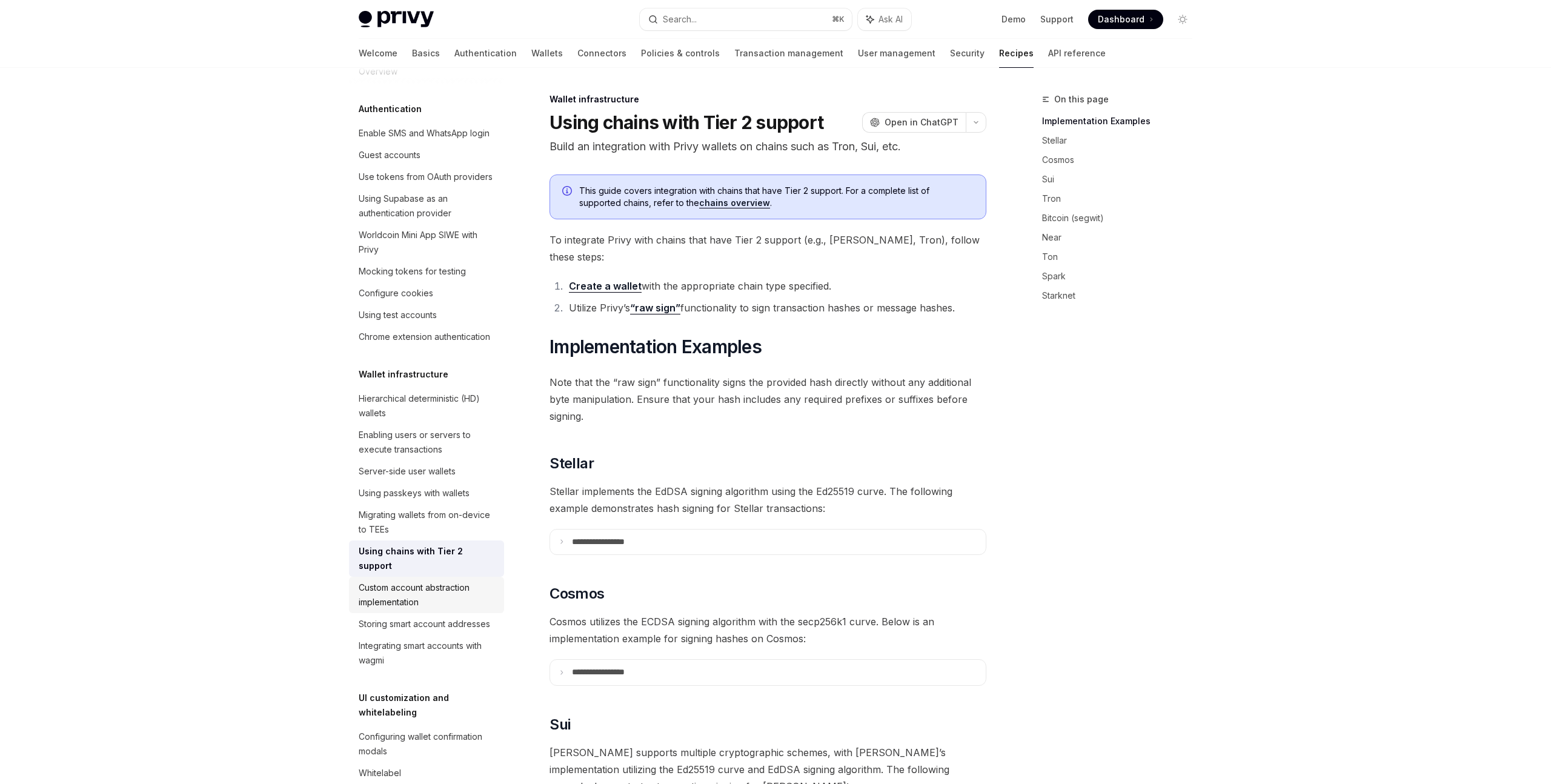
click at [454, 577] on link "Custom account abstraction implementation" at bounding box center [426, 595] width 155 height 36
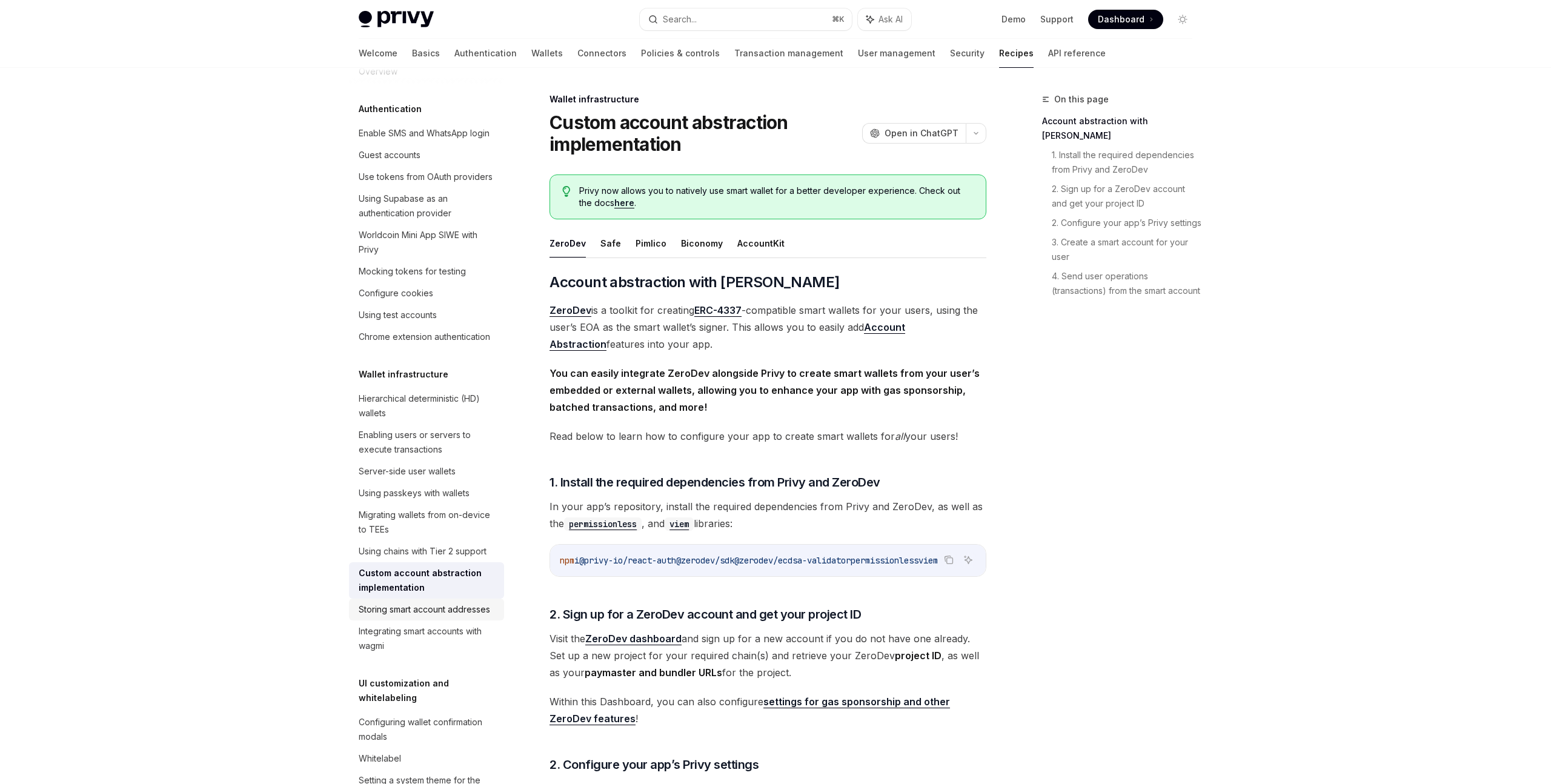
click at [402, 612] on div "Storing smart account addresses" at bounding box center [424, 609] width 131 height 15
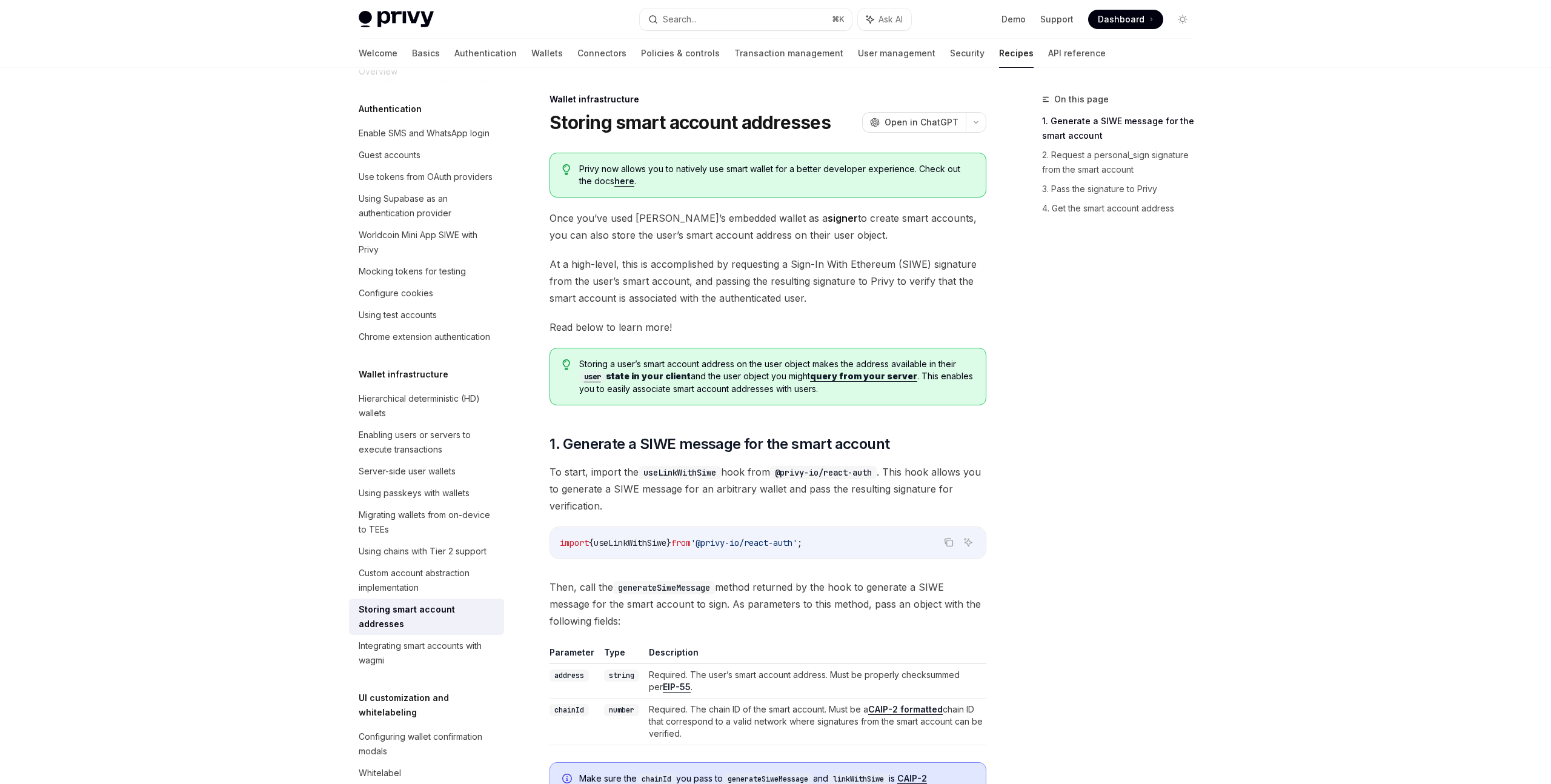
type textarea "*"
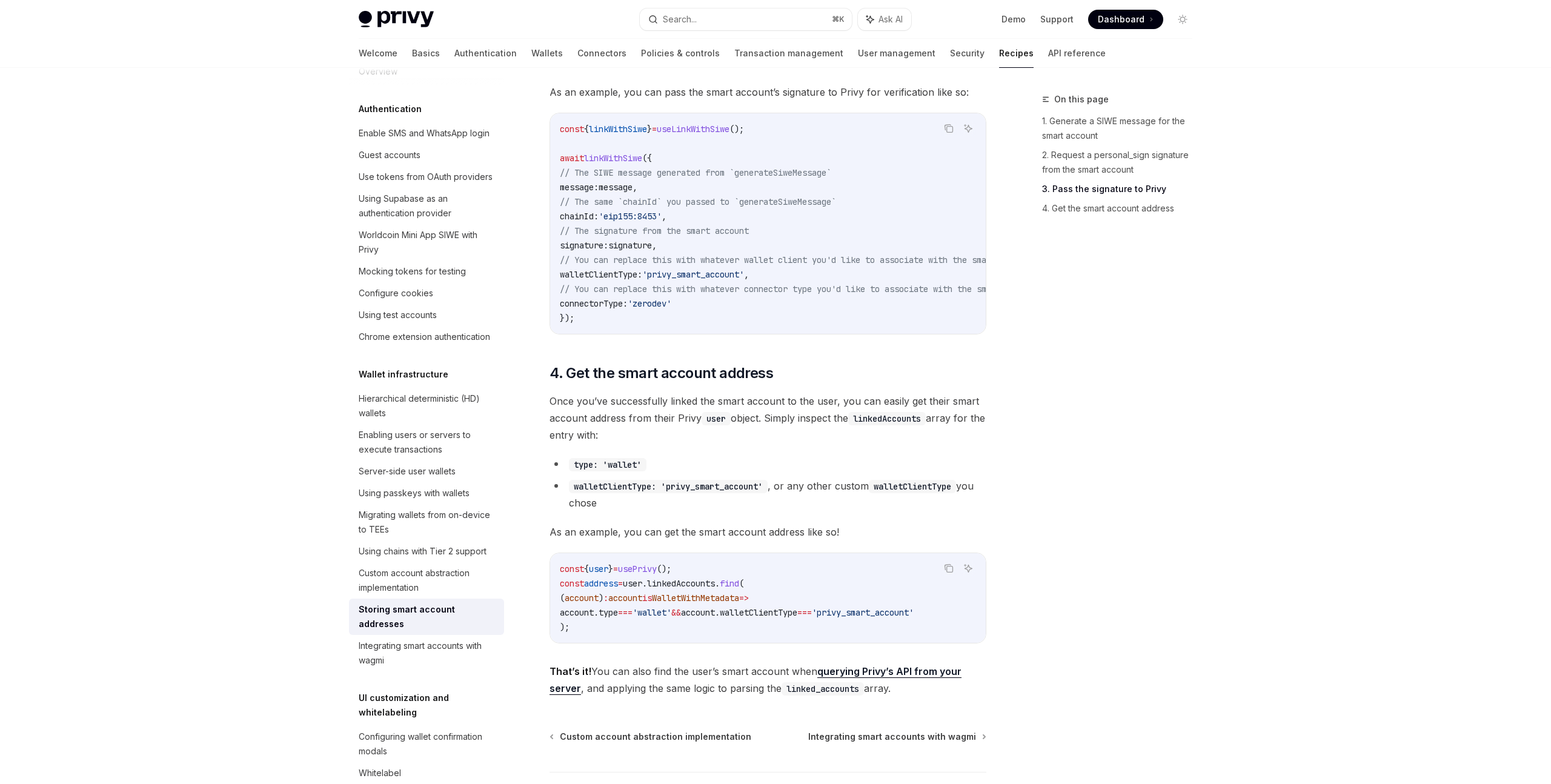
scroll to position [1578, 0]
